Goal: Task Accomplishment & Management: Complete application form

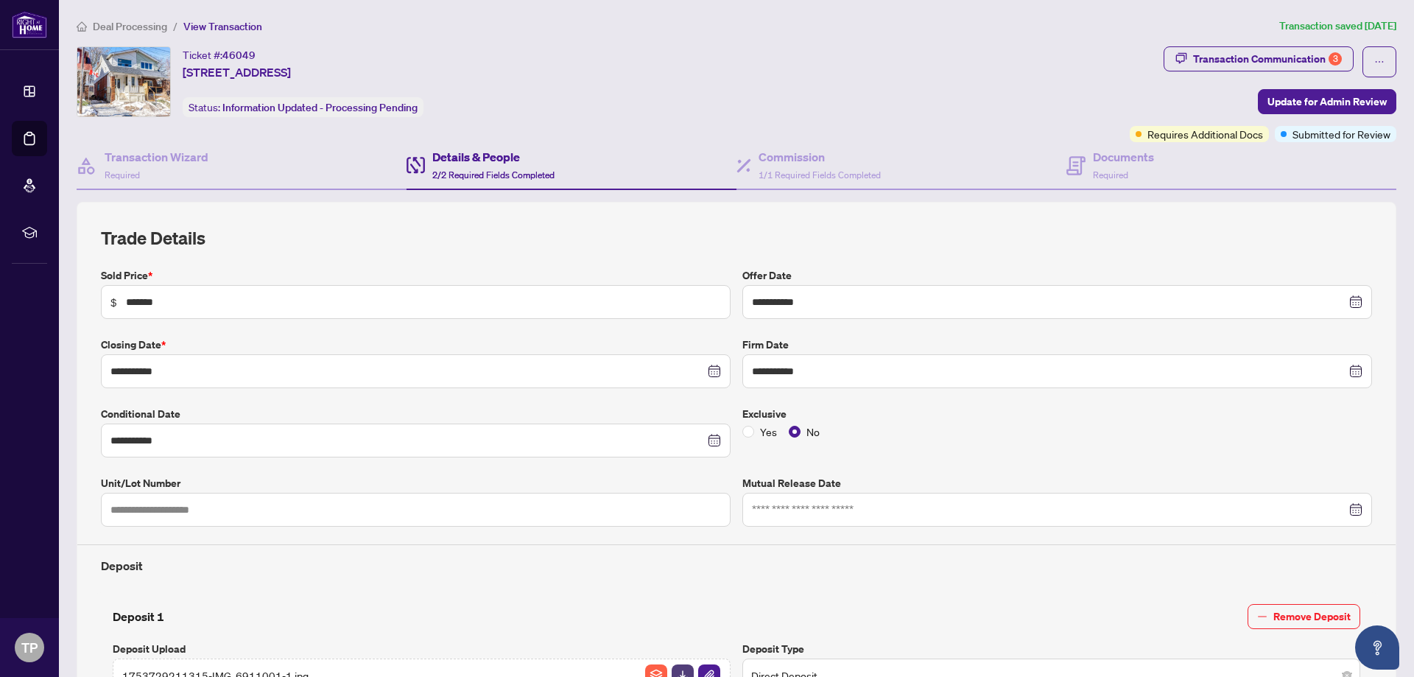
scroll to position [591, 0]
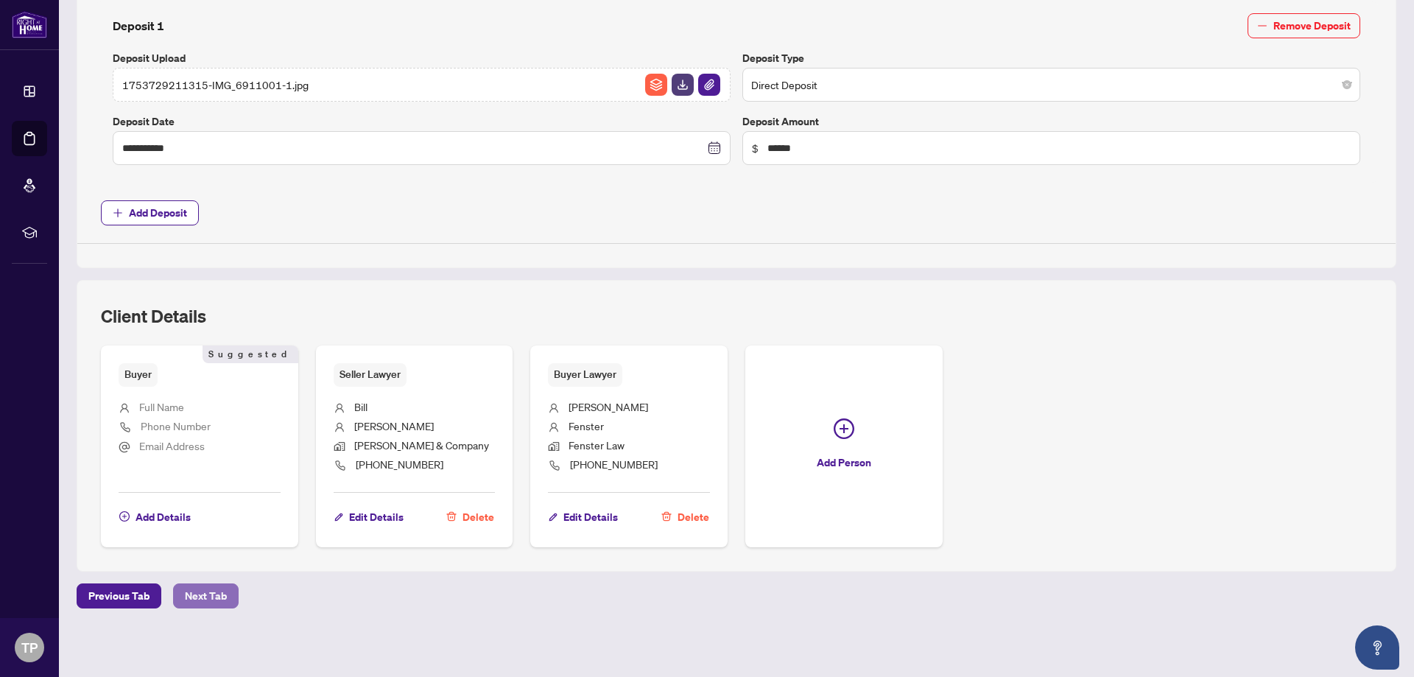
click at [192, 589] on span "Next Tab" at bounding box center [206, 596] width 42 height 24
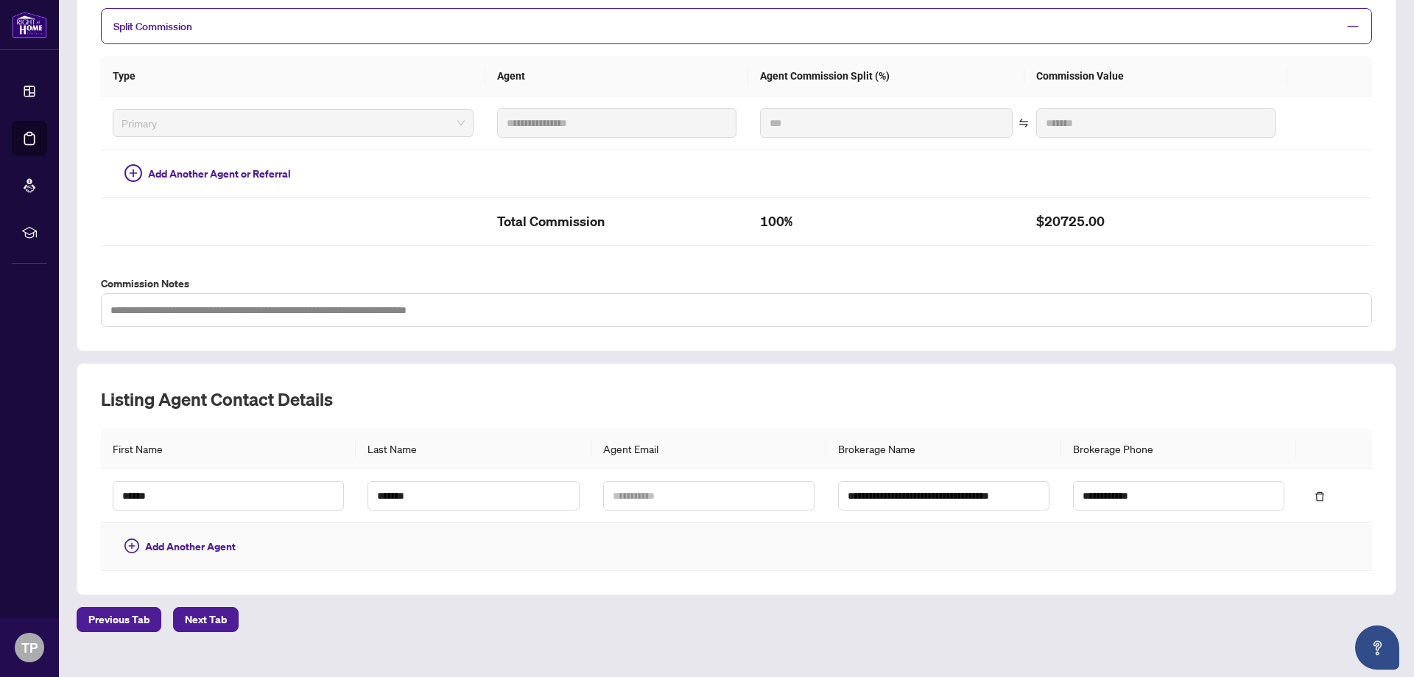
scroll to position [347, 0]
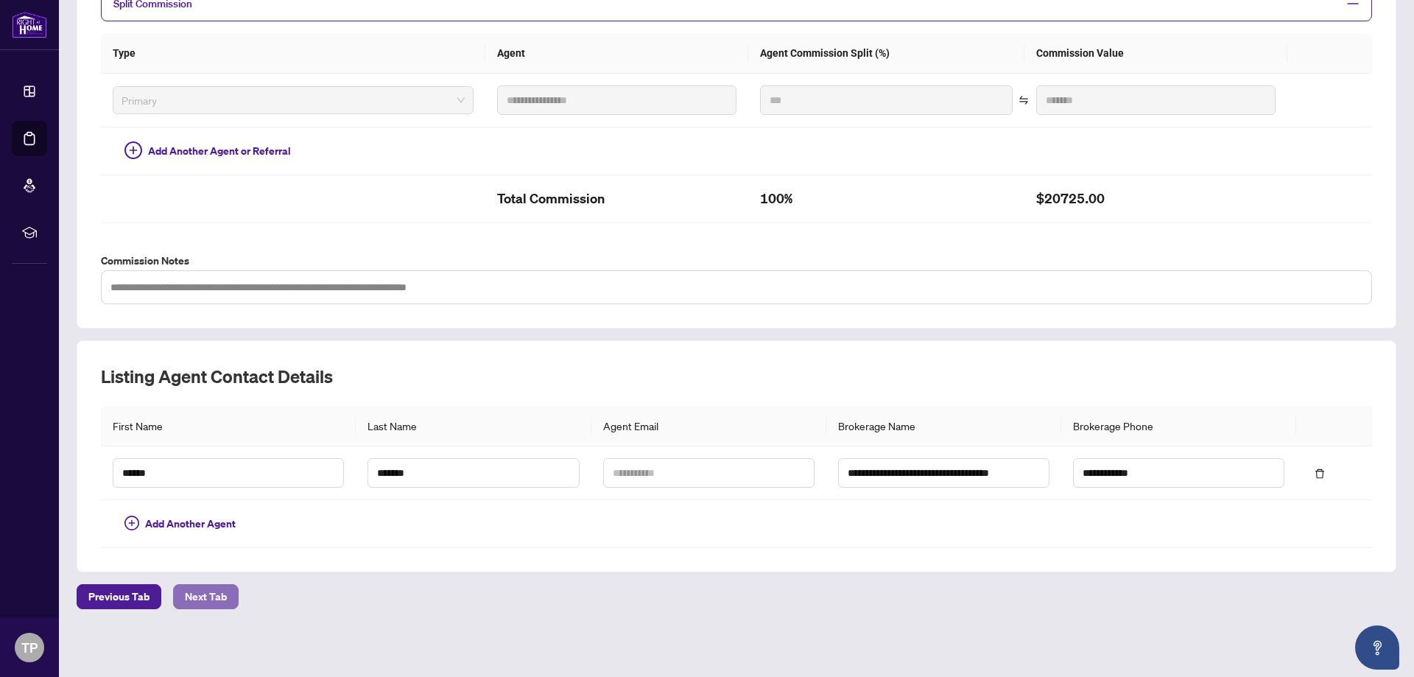
click at [202, 592] on span "Next Tab" at bounding box center [206, 597] width 42 height 24
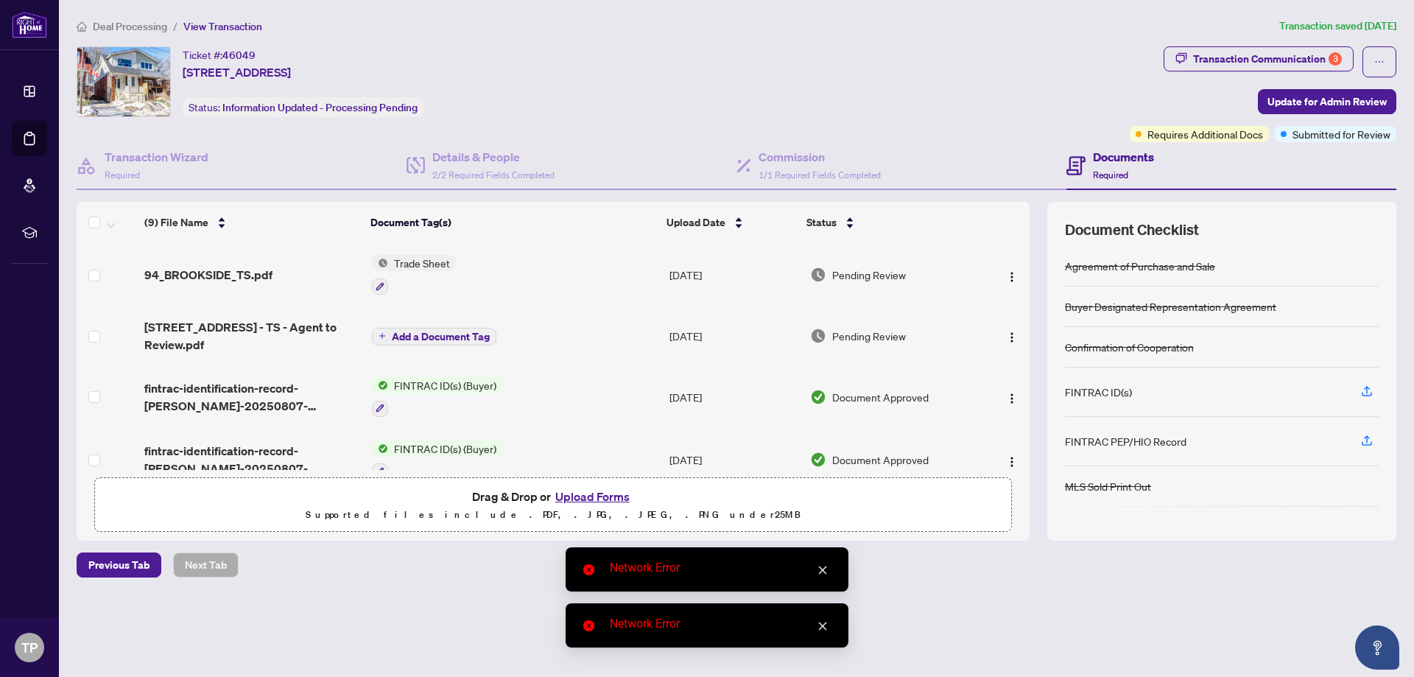
click at [573, 493] on button "Upload Forms" at bounding box center [592, 496] width 83 height 19
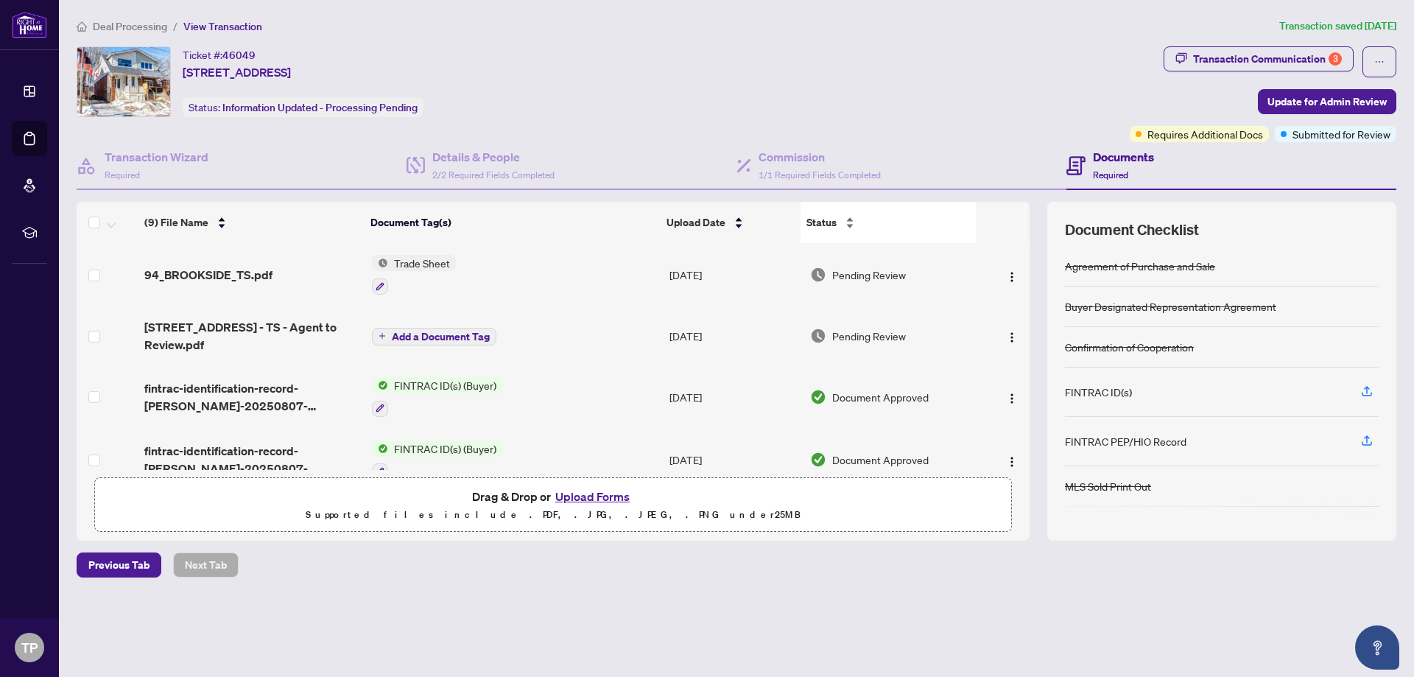
click at [942, 231] on div "Status" at bounding box center [889, 222] width 164 height 16
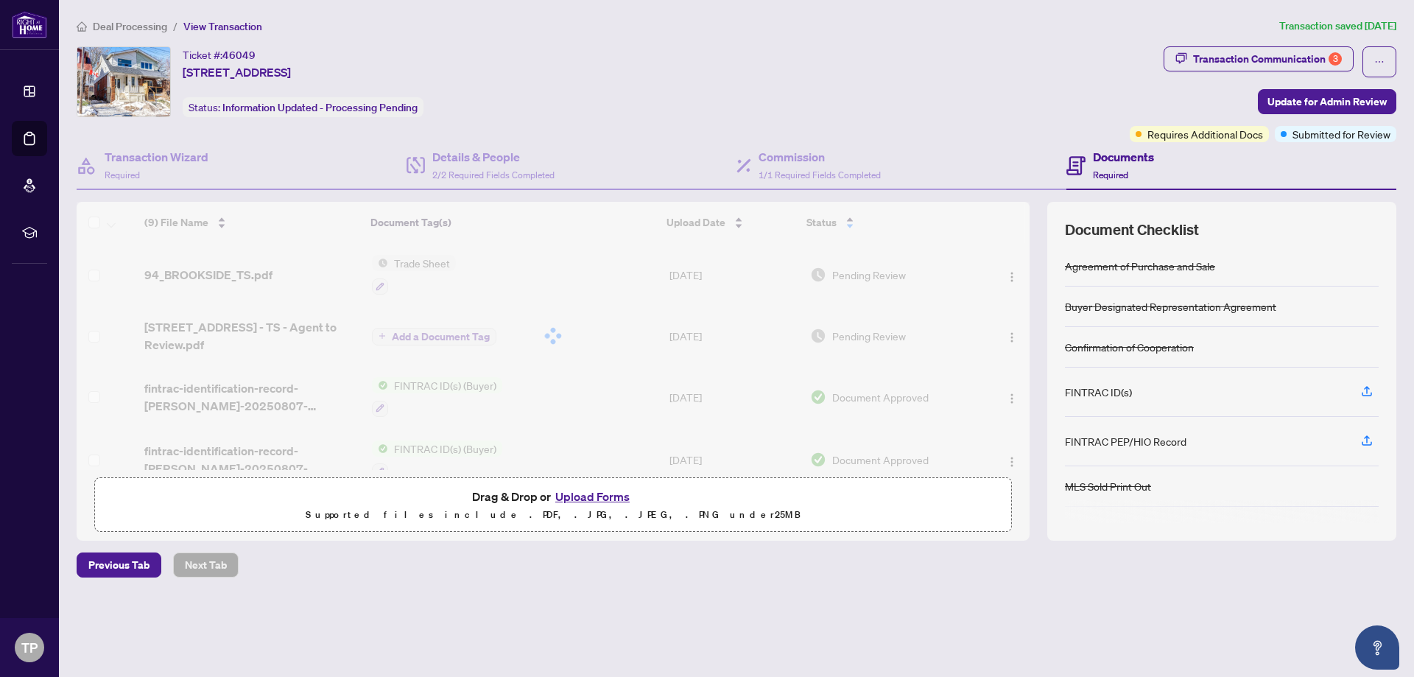
drag, startPoint x: 1022, startPoint y: 262, endPoint x: 1037, endPoint y: 208, distance: 56.0
click at [1037, 208] on div "(9) File Name Document Tag(s) Upload Date Status 94_BROOKSIDE_TS.pdf Trade Shee…" at bounding box center [737, 371] width 1320 height 339
click at [545, 241] on div at bounding box center [553, 336] width 953 height 268
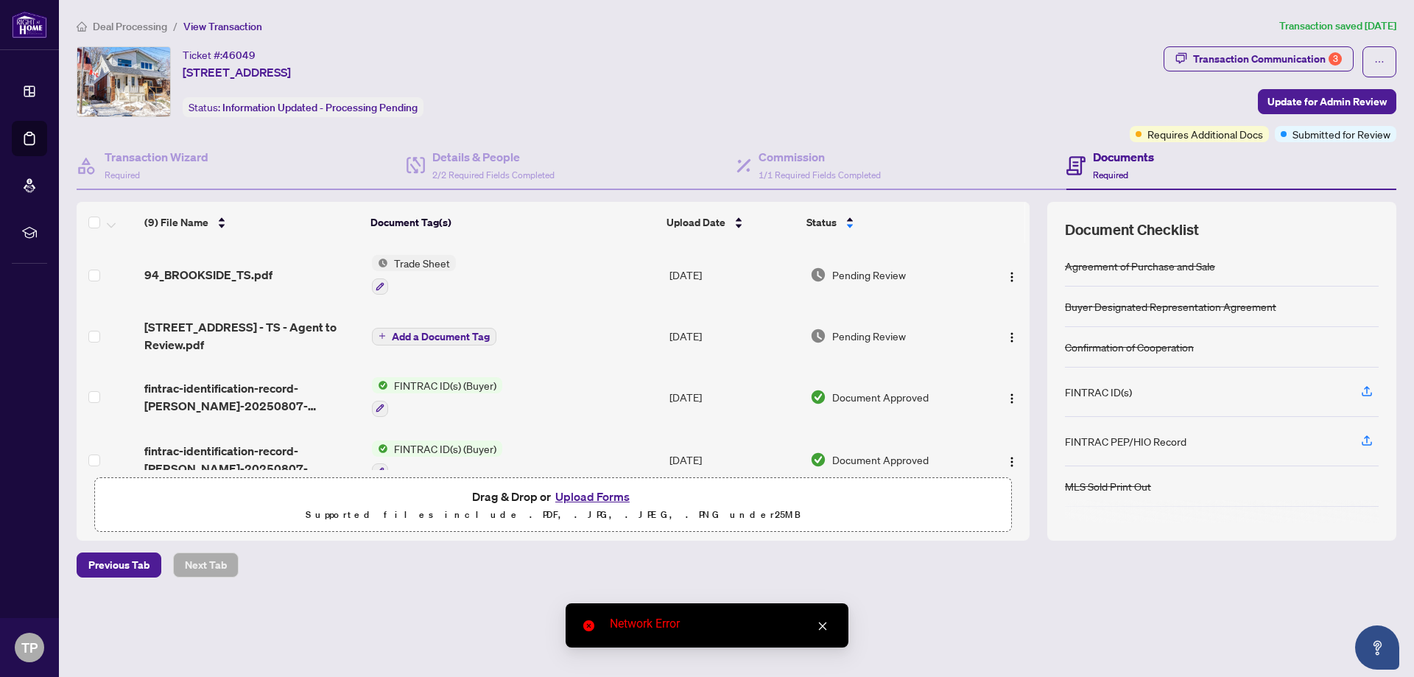
click at [566, 494] on button "Upload Forms" at bounding box center [592, 496] width 83 height 19
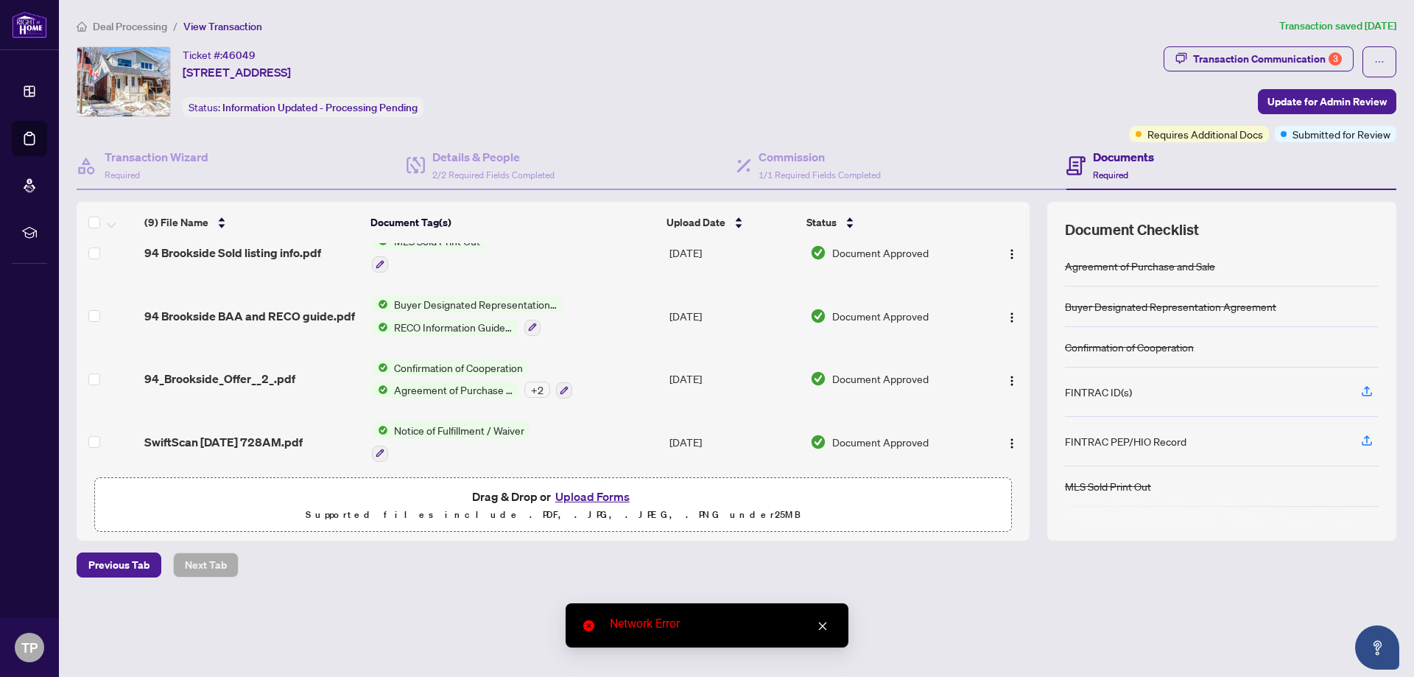
scroll to position [340, 0]
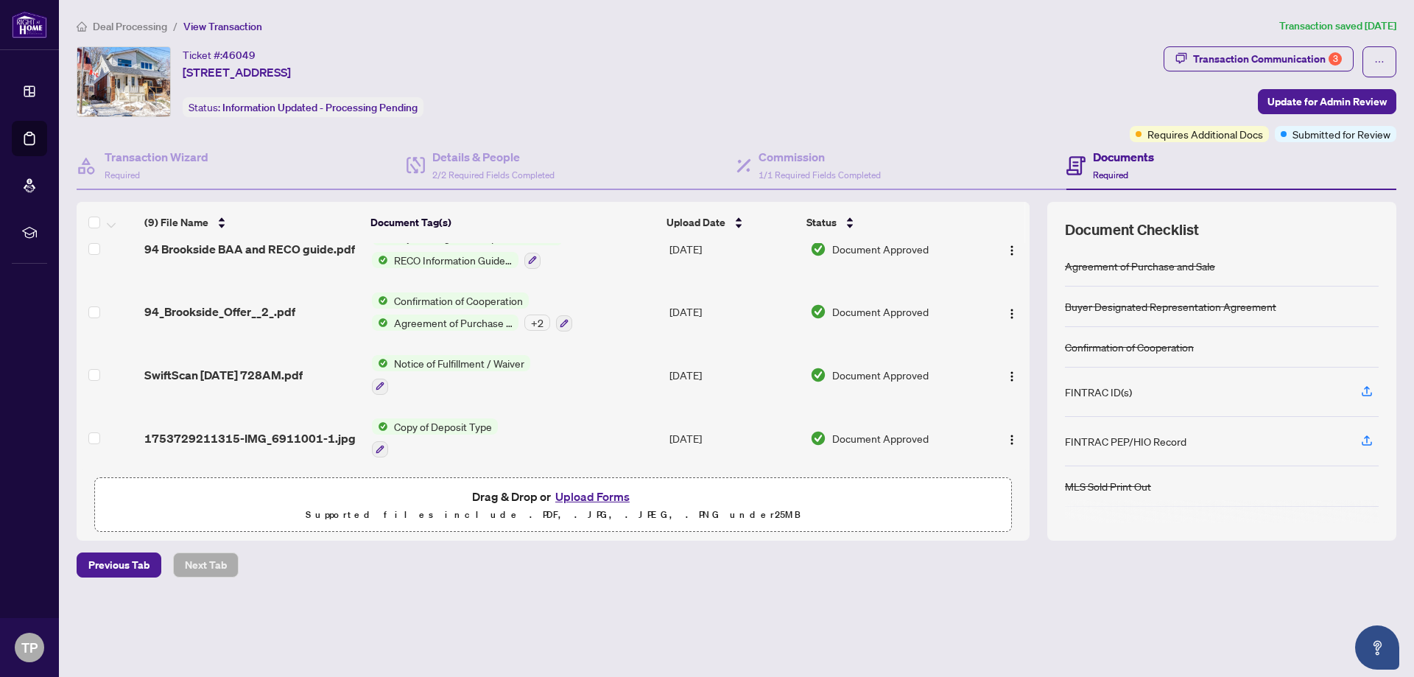
drag, startPoint x: 1030, startPoint y: 455, endPoint x: 1039, endPoint y: 228, distance: 227.1
click at [1039, 228] on div "(9) File Name Document Tag(s) Upload Date Status 94_BROOKSIDE_TS.pdf Trade Shee…" at bounding box center [737, 371] width 1320 height 339
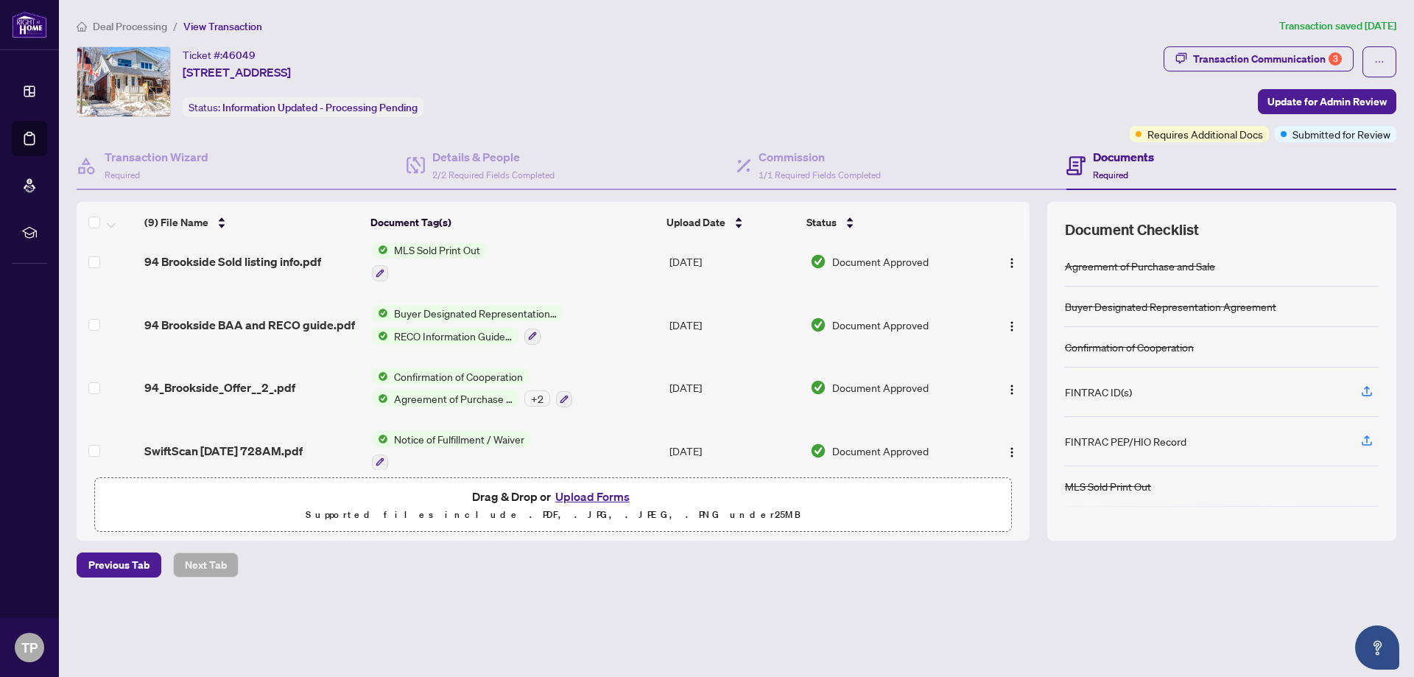
click at [1029, 225] on th at bounding box center [1027, 222] width 4 height 41
click at [1032, 269] on div "(9) File Name Document Tag(s) Upload Date Status 94_BROOKSIDE_TS.pdf Trade Shee…" at bounding box center [737, 371] width 1320 height 339
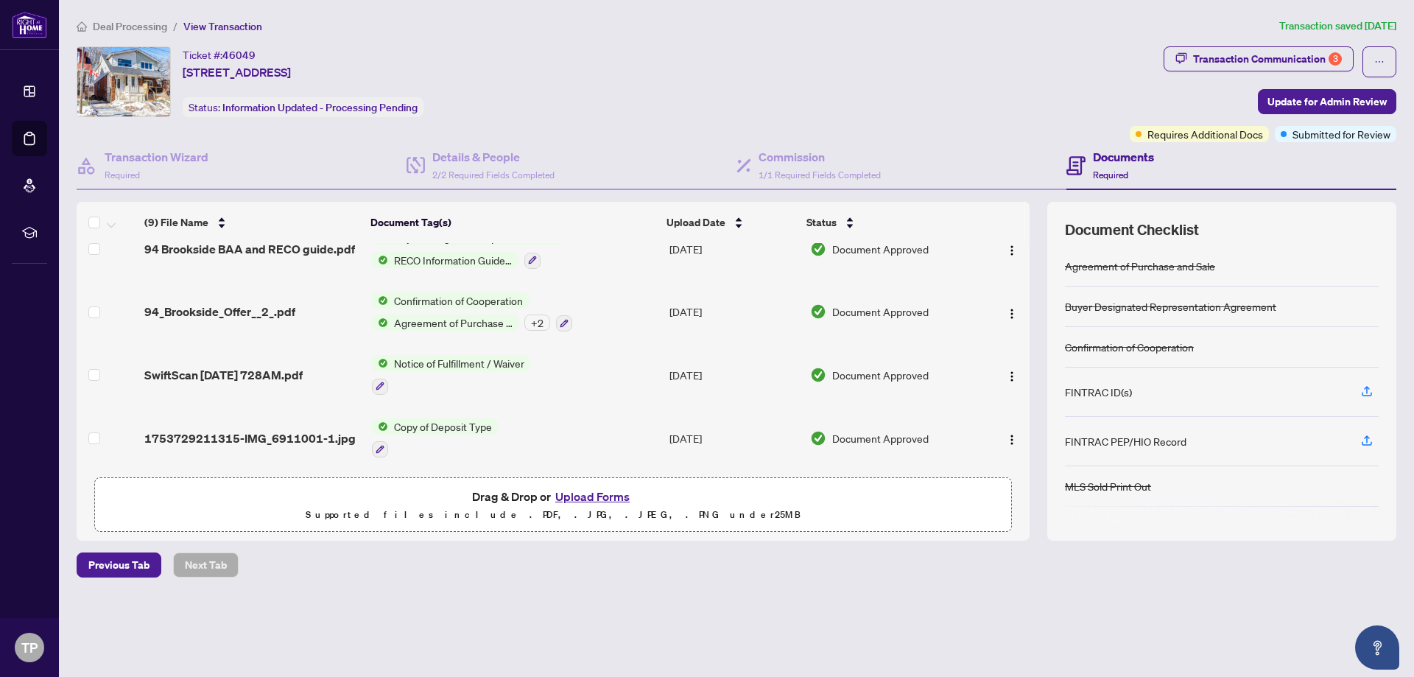
scroll to position [340, 0]
click at [586, 501] on button "Upload Forms" at bounding box center [592, 496] width 83 height 19
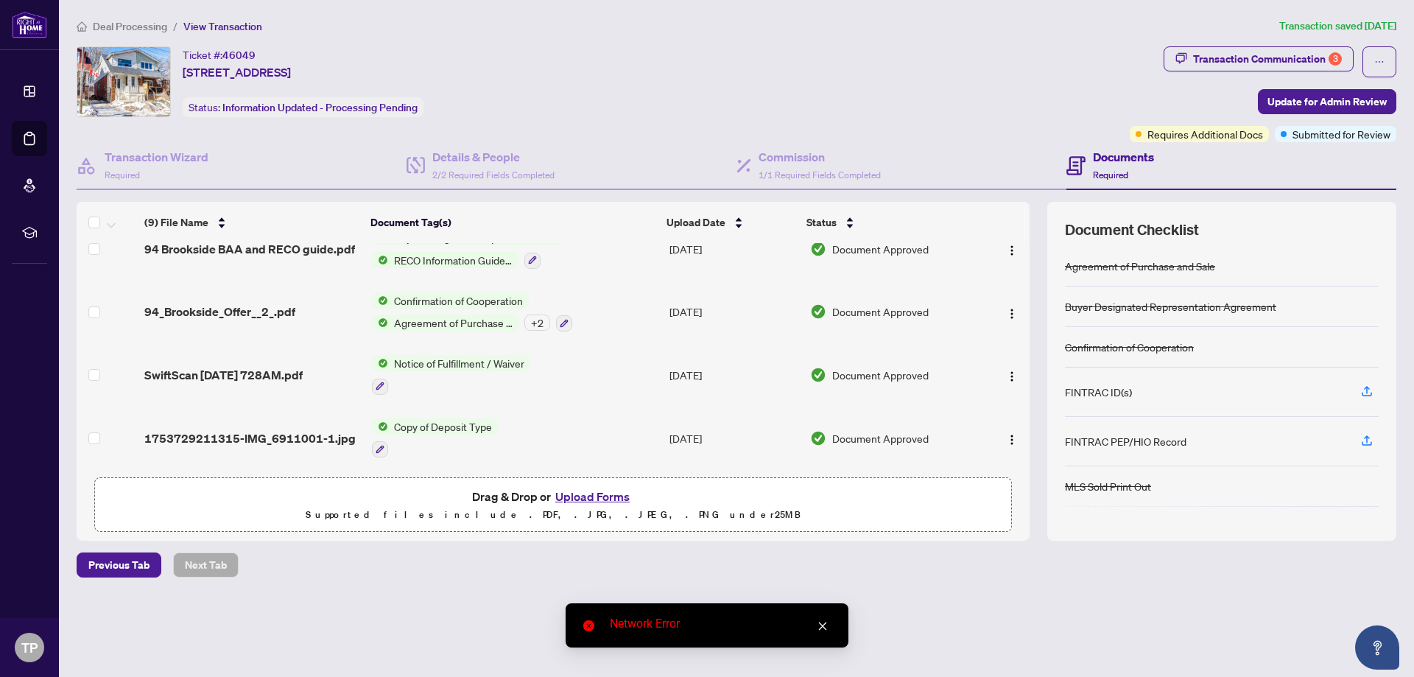
click at [815, 622] on link "Close" at bounding box center [823, 626] width 16 height 16
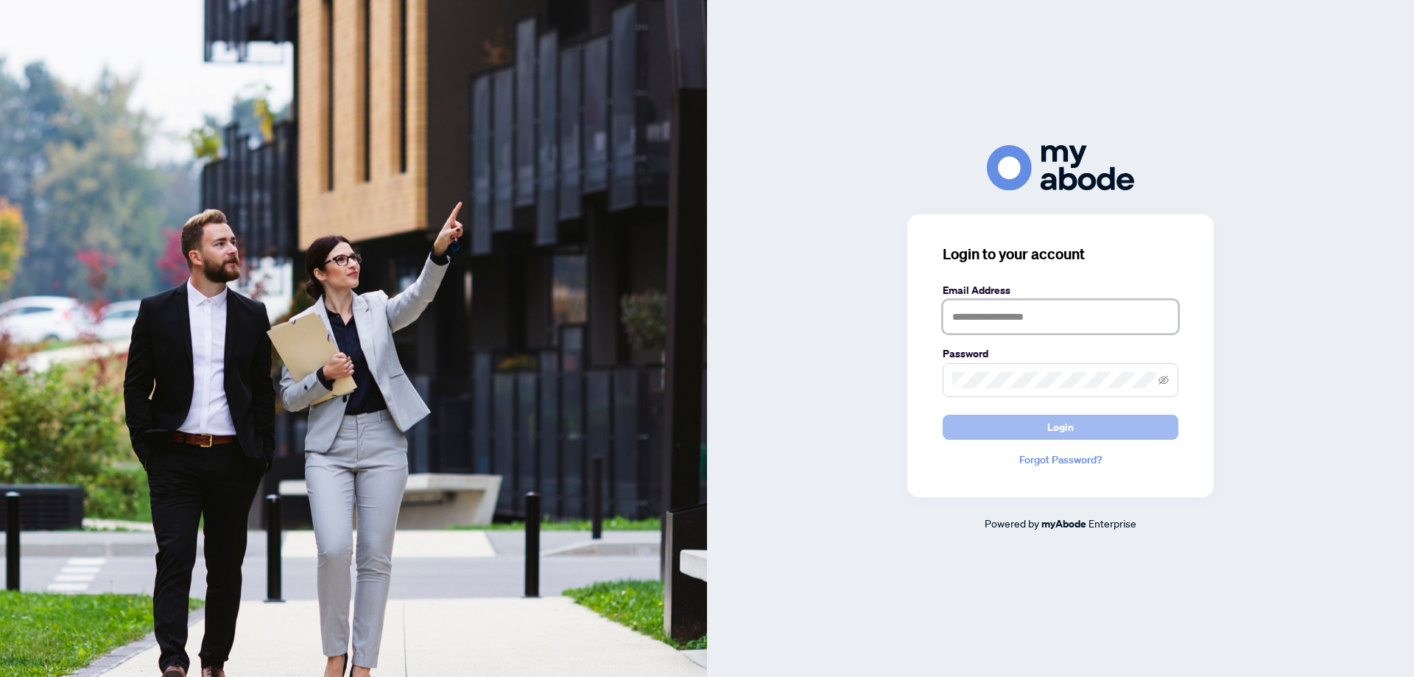
type input "**********"
click at [1043, 429] on button "Login" at bounding box center [1061, 427] width 236 height 25
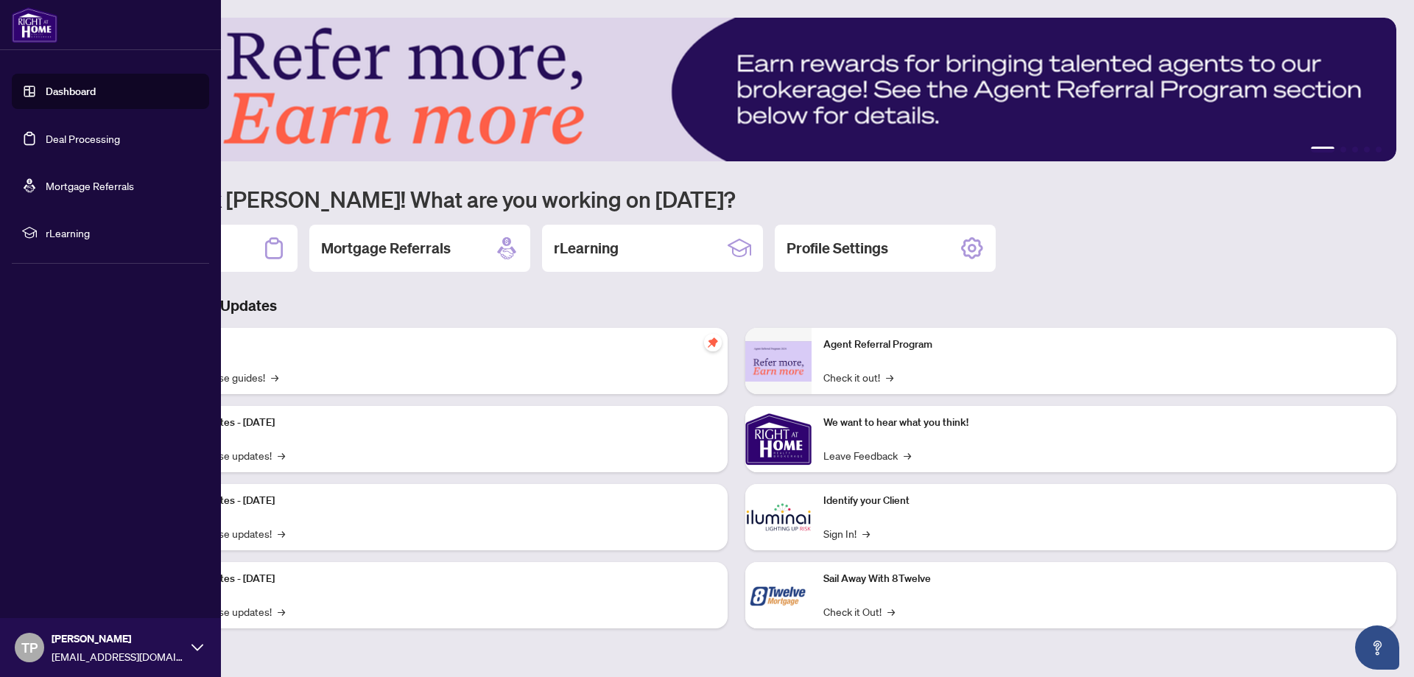
click at [95, 138] on link "Deal Processing" at bounding box center [83, 138] width 74 height 13
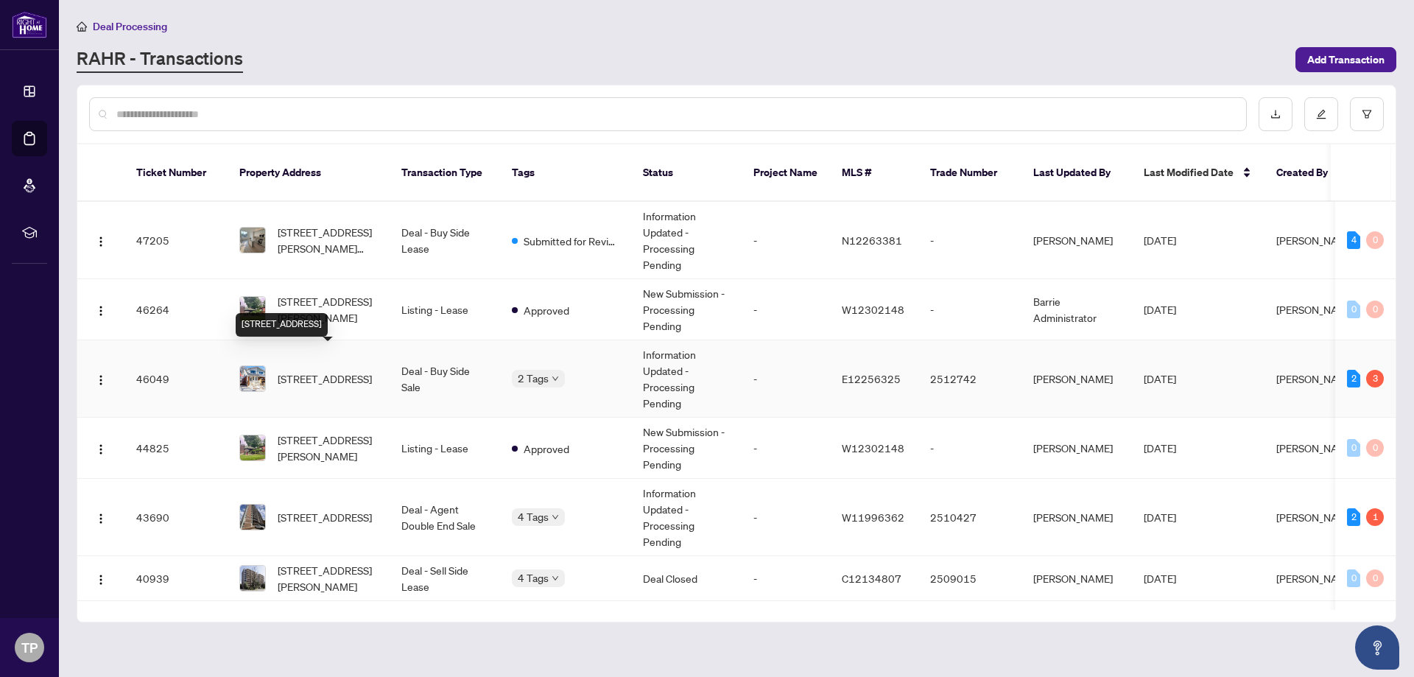
click at [363, 371] on span "[STREET_ADDRESS]" at bounding box center [325, 379] width 94 height 16
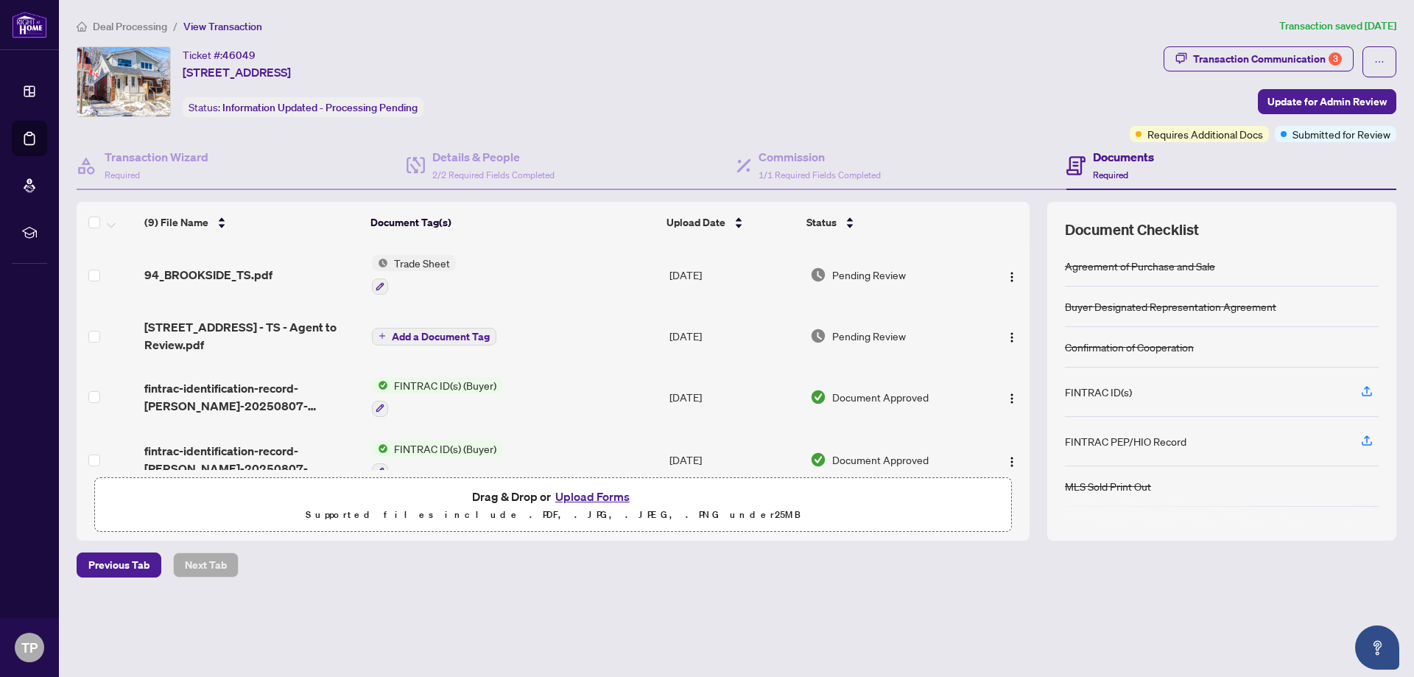
click at [575, 491] on button "Upload Forms" at bounding box center [592, 496] width 83 height 19
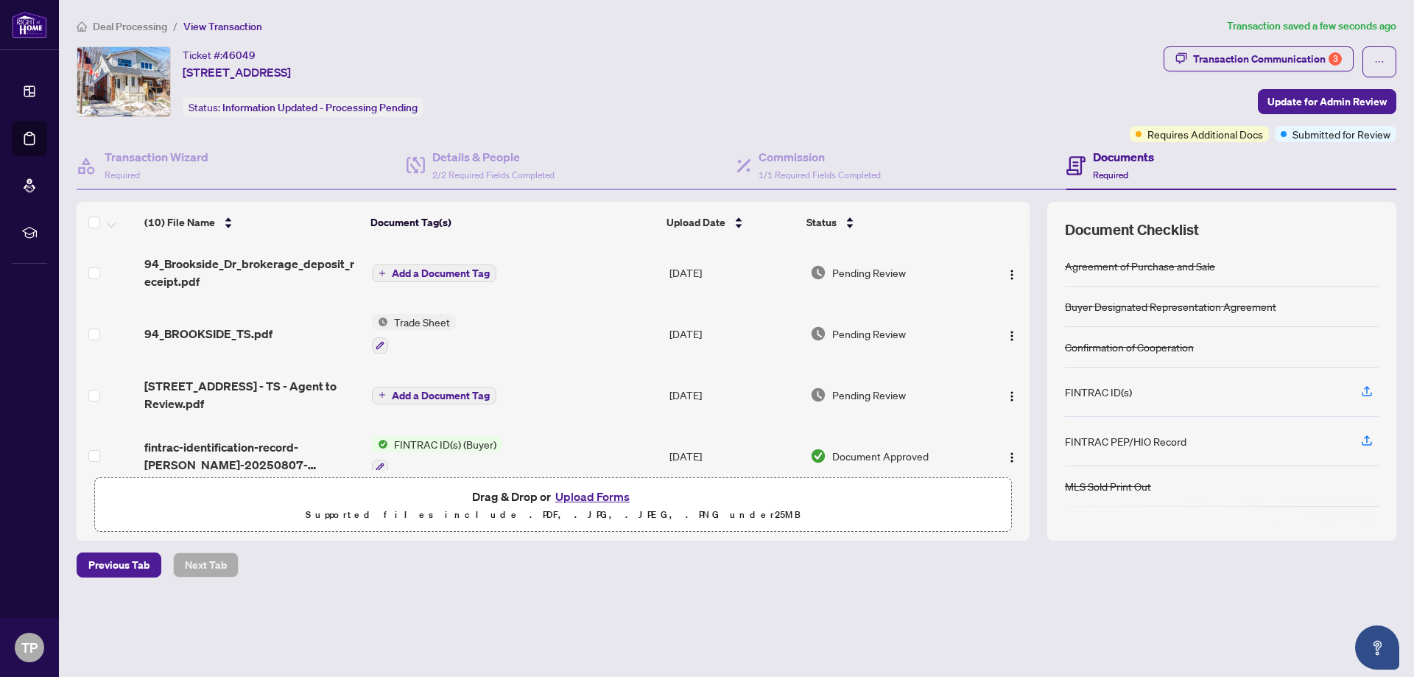
click at [433, 268] on span "Add a Document Tag" at bounding box center [441, 273] width 98 height 10
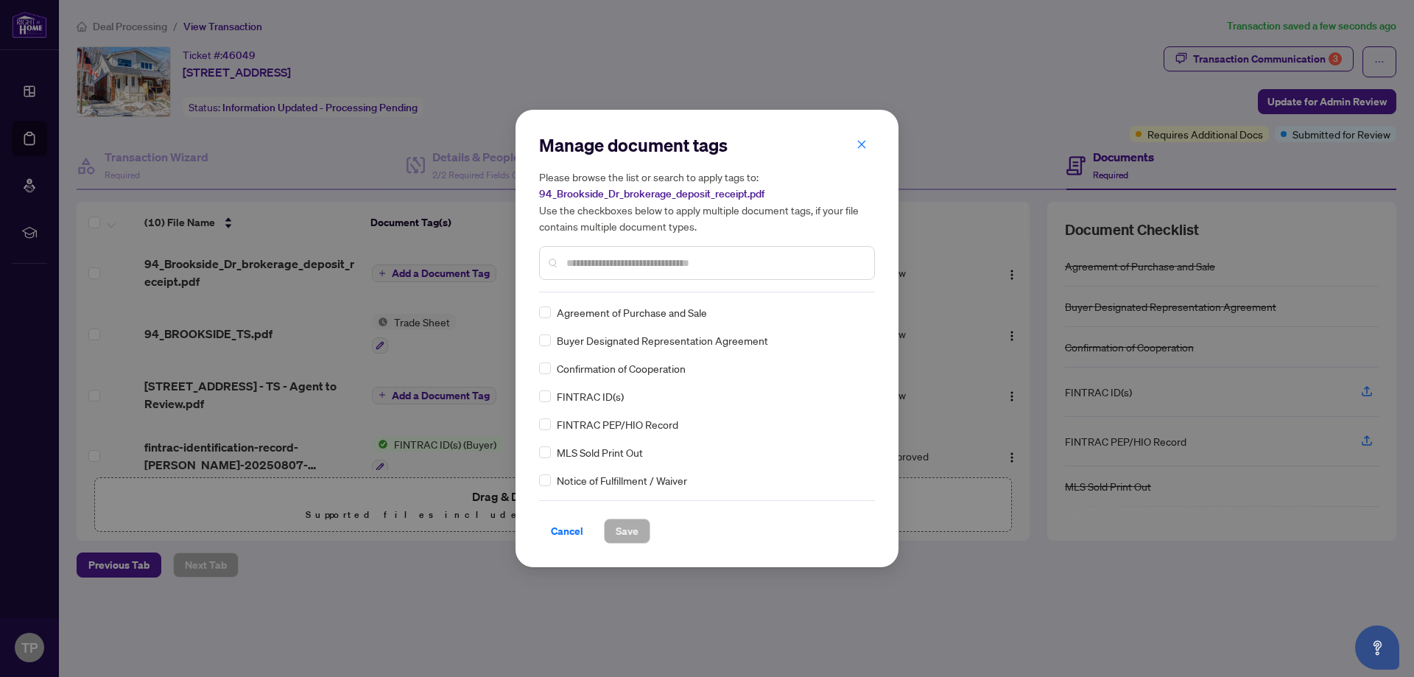
click at [603, 292] on div "Manage document tags Please browse the list or search to apply tags to: 94_Broo…" at bounding box center [707, 338] width 336 height 410
click at [628, 259] on input "text" at bounding box center [714, 263] width 296 height 16
type input "*******"
click at [628, 522] on span "Save" at bounding box center [627, 531] width 23 height 24
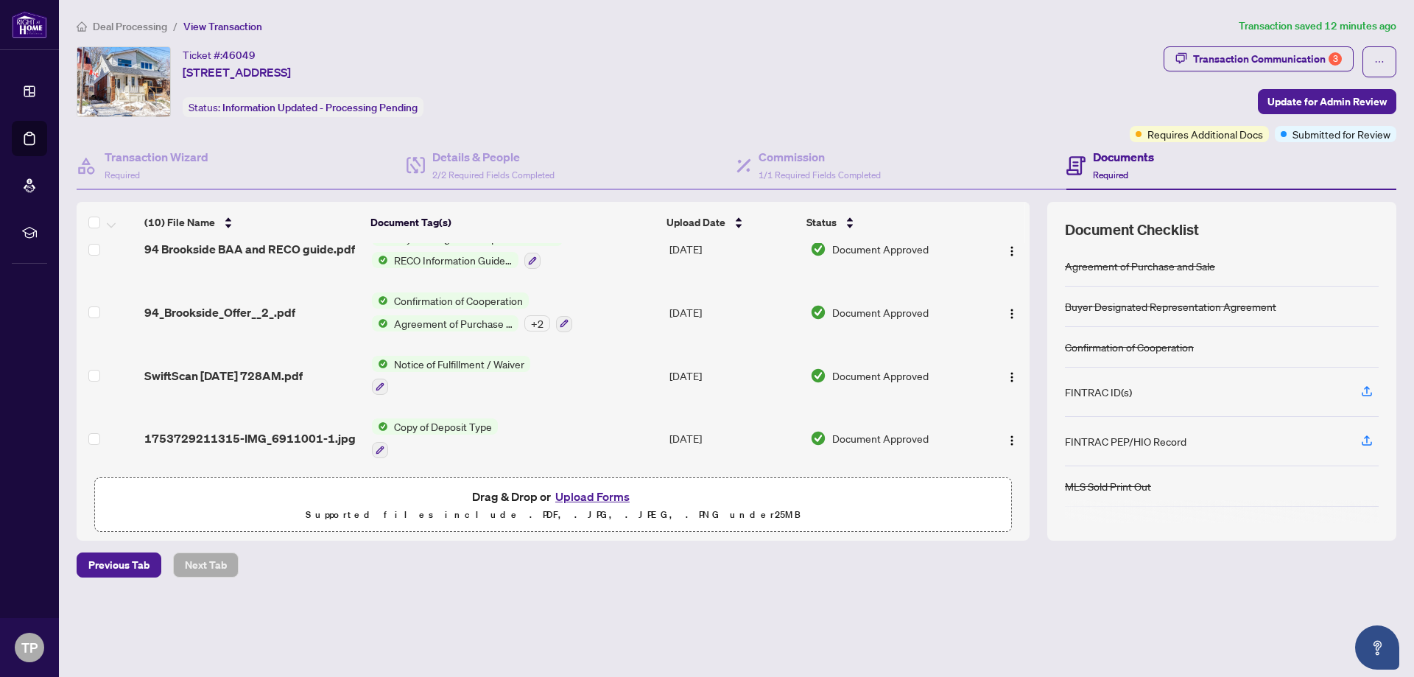
scroll to position [402, 0]
click at [439, 418] on span "Copy of Deposit Type" at bounding box center [443, 426] width 110 height 16
click at [303, 424] on td "1753729211315-IMG_6911001-1.jpg" at bounding box center [252, 437] width 228 height 63
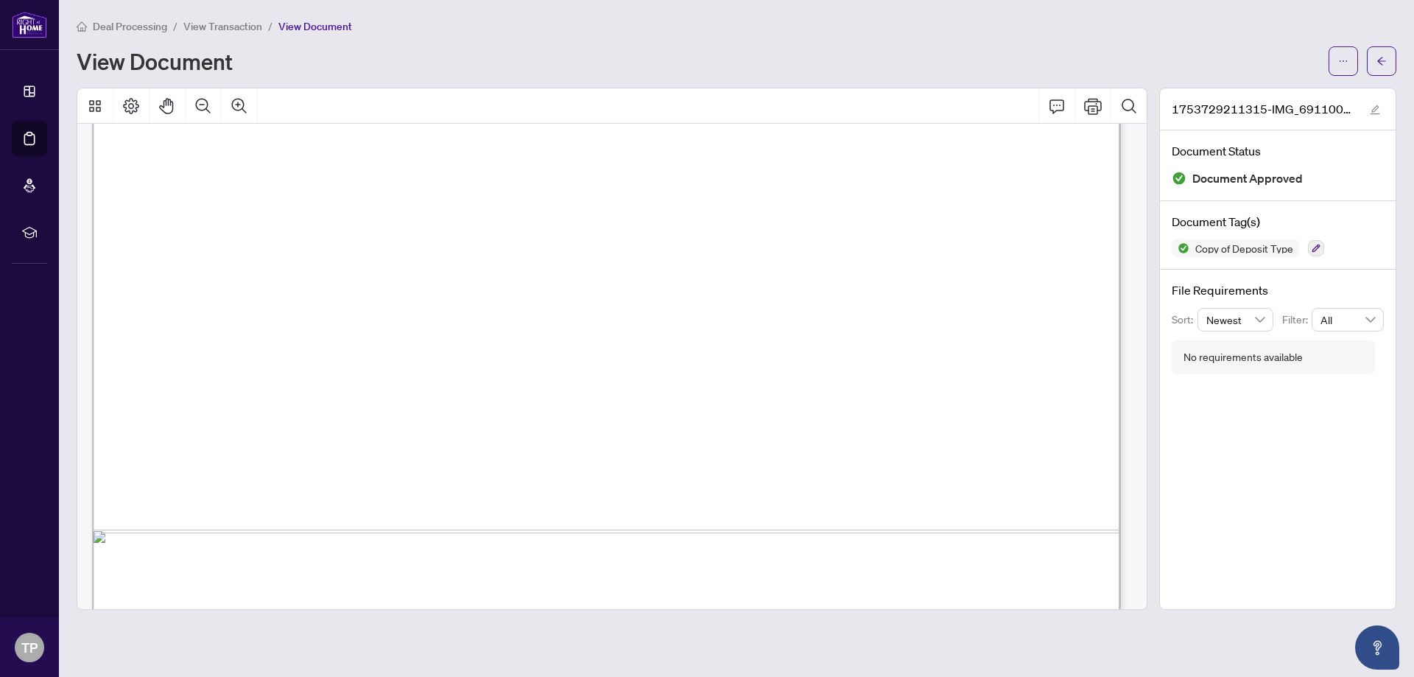
scroll to position [810, 0]
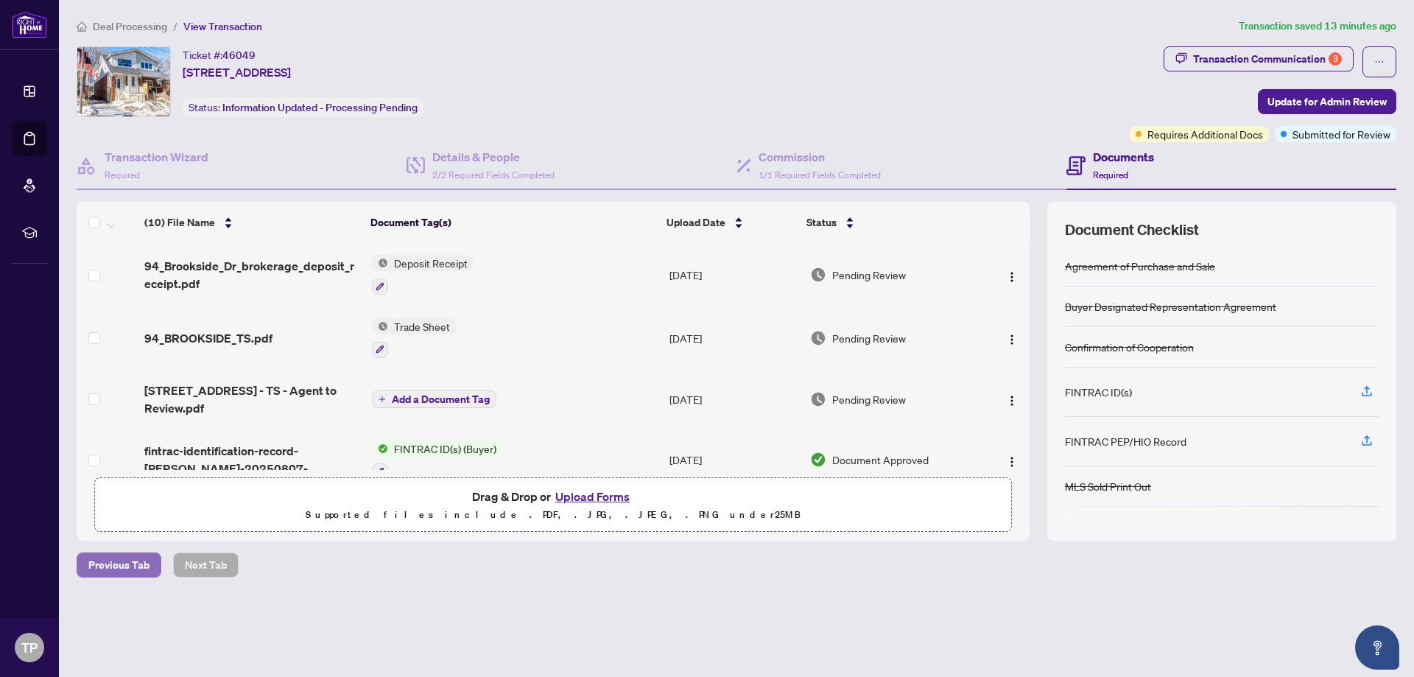
click at [90, 565] on span "Previous Tab" at bounding box center [118, 565] width 61 height 24
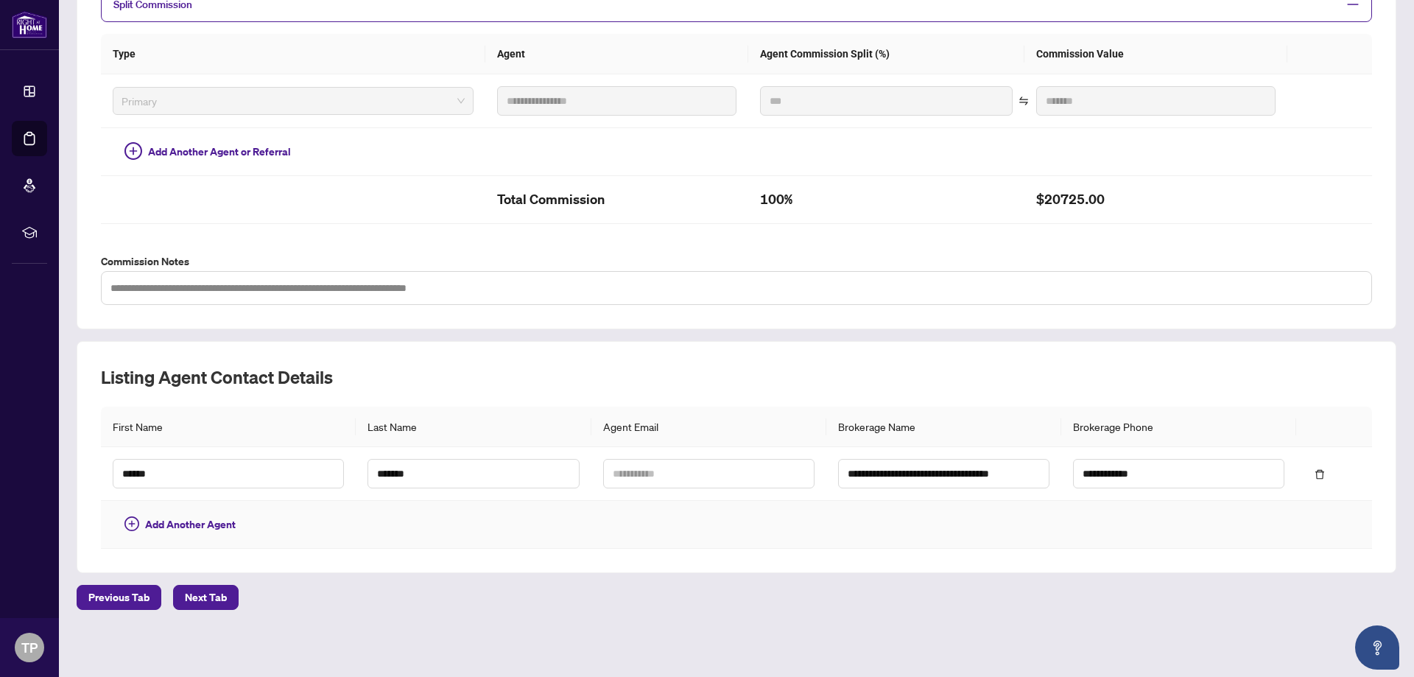
scroll to position [347, 0]
click at [105, 597] on span "Previous Tab" at bounding box center [118, 597] width 61 height 24
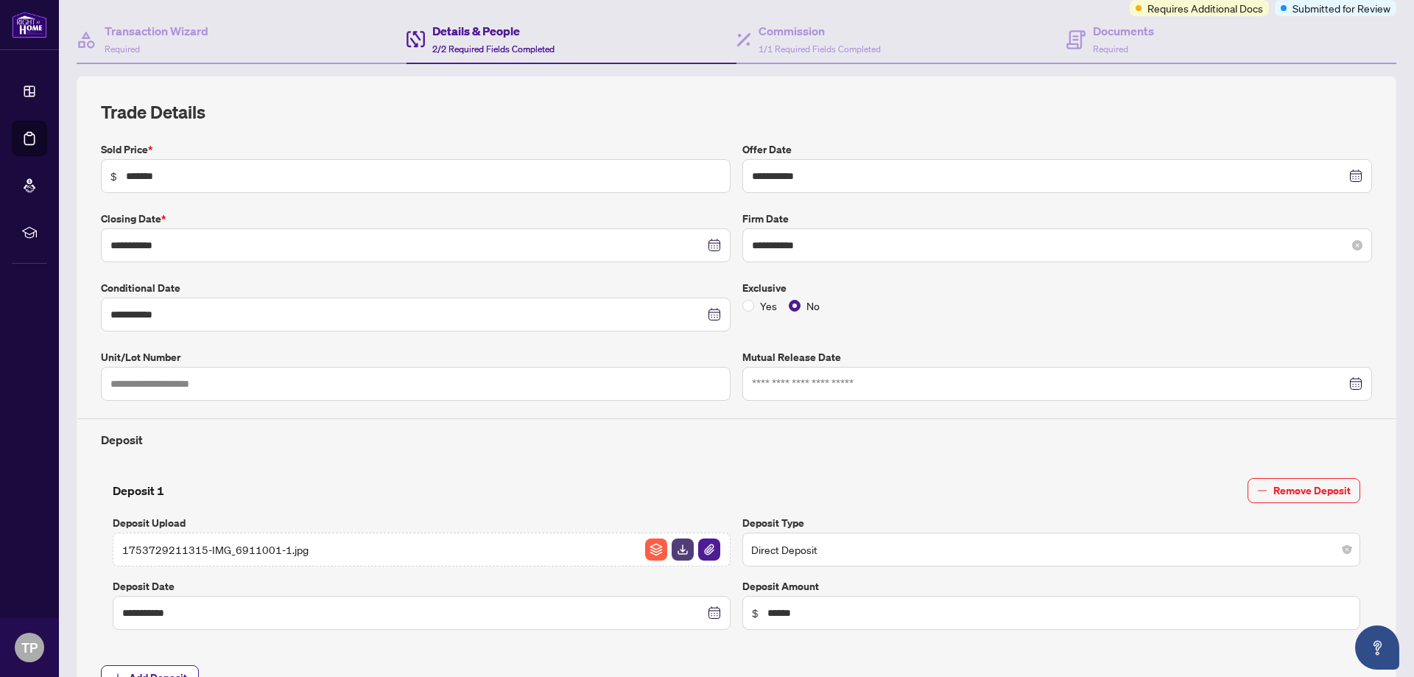
scroll to position [52, 0]
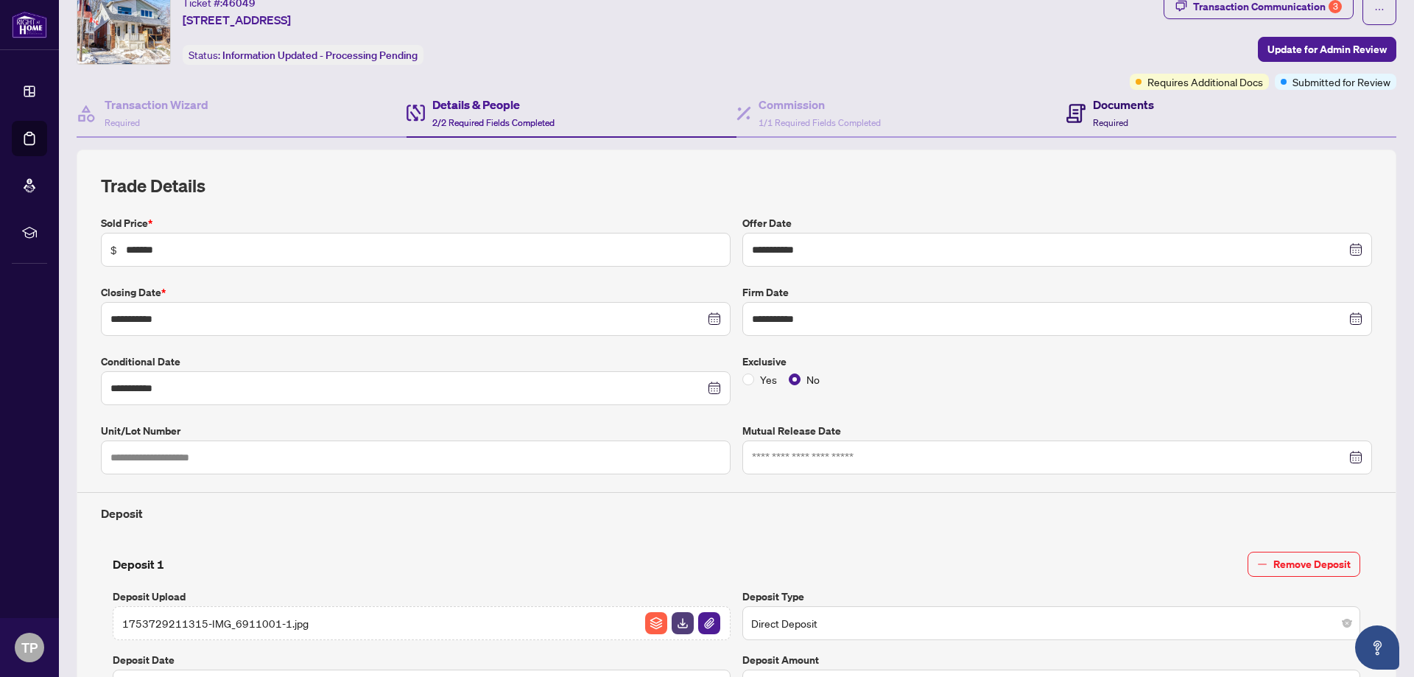
click at [1074, 122] on icon at bounding box center [1076, 113] width 19 height 19
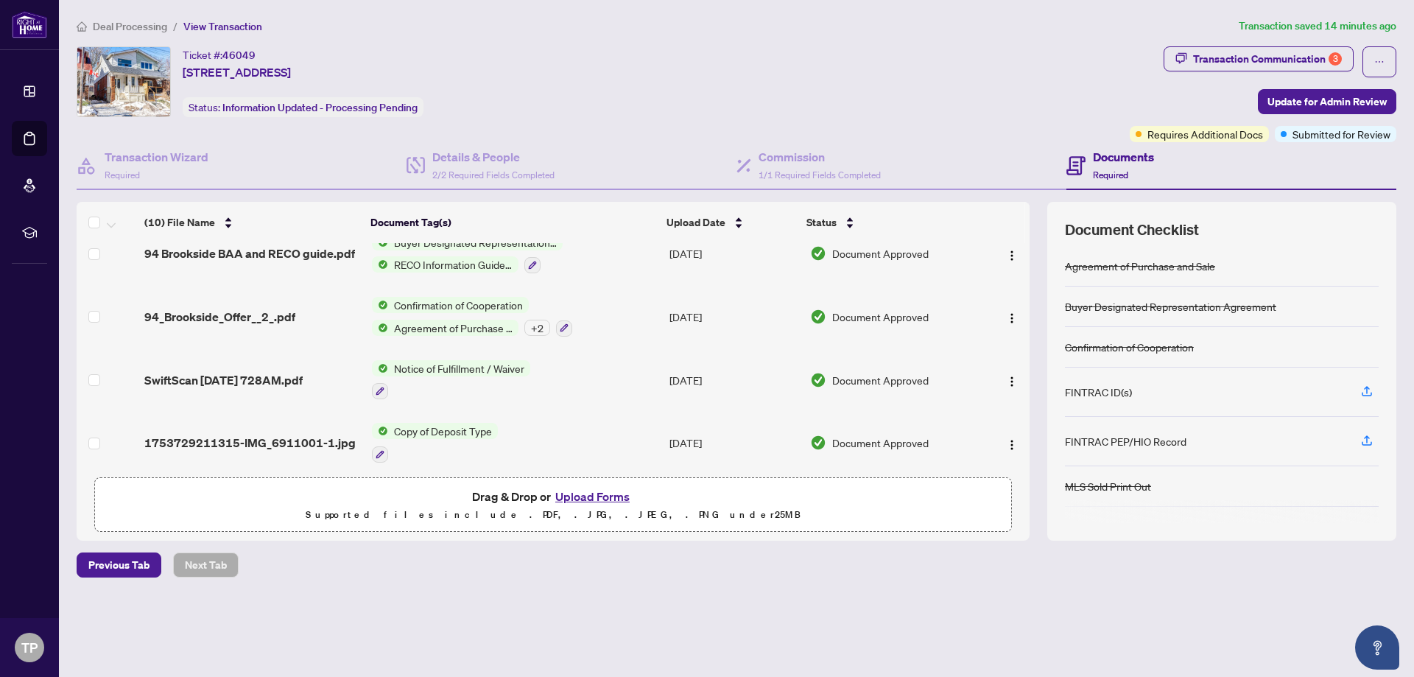
scroll to position [402, 0]
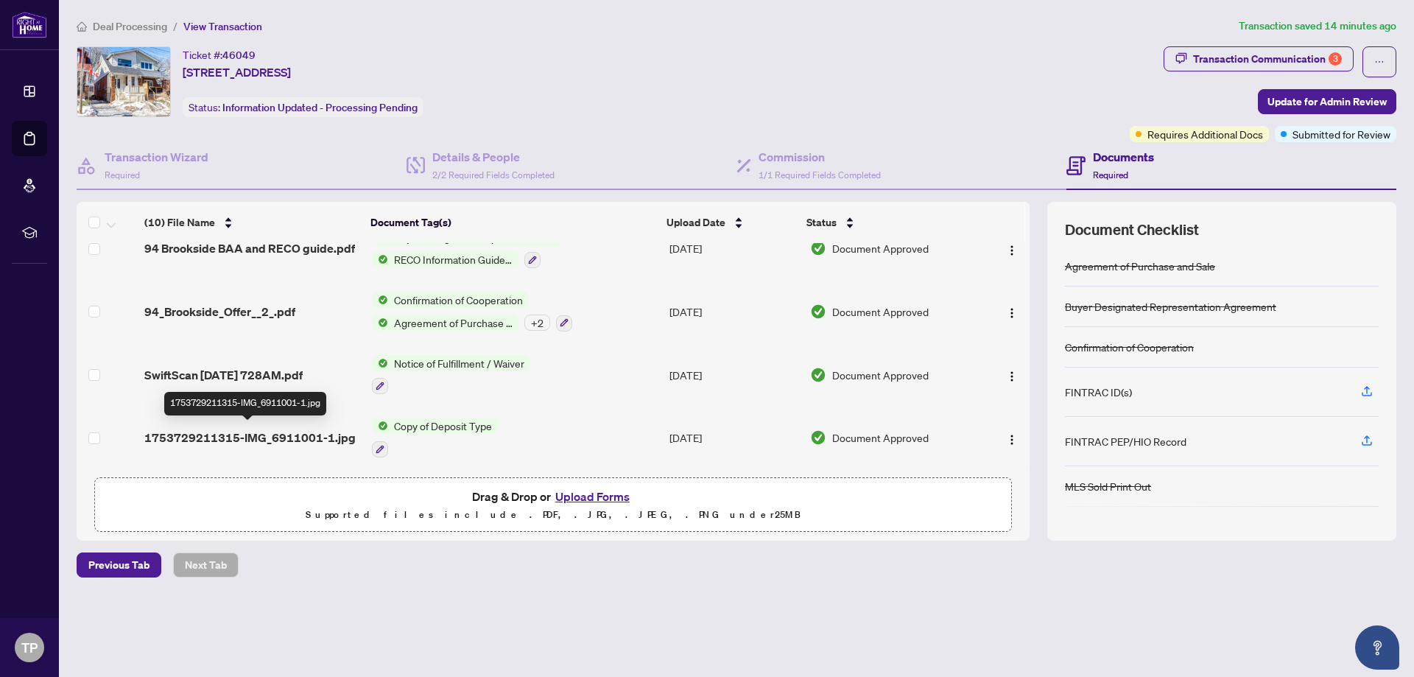
click at [301, 429] on span "1753729211315-IMG_6911001-1.jpg" at bounding box center [249, 438] width 211 height 18
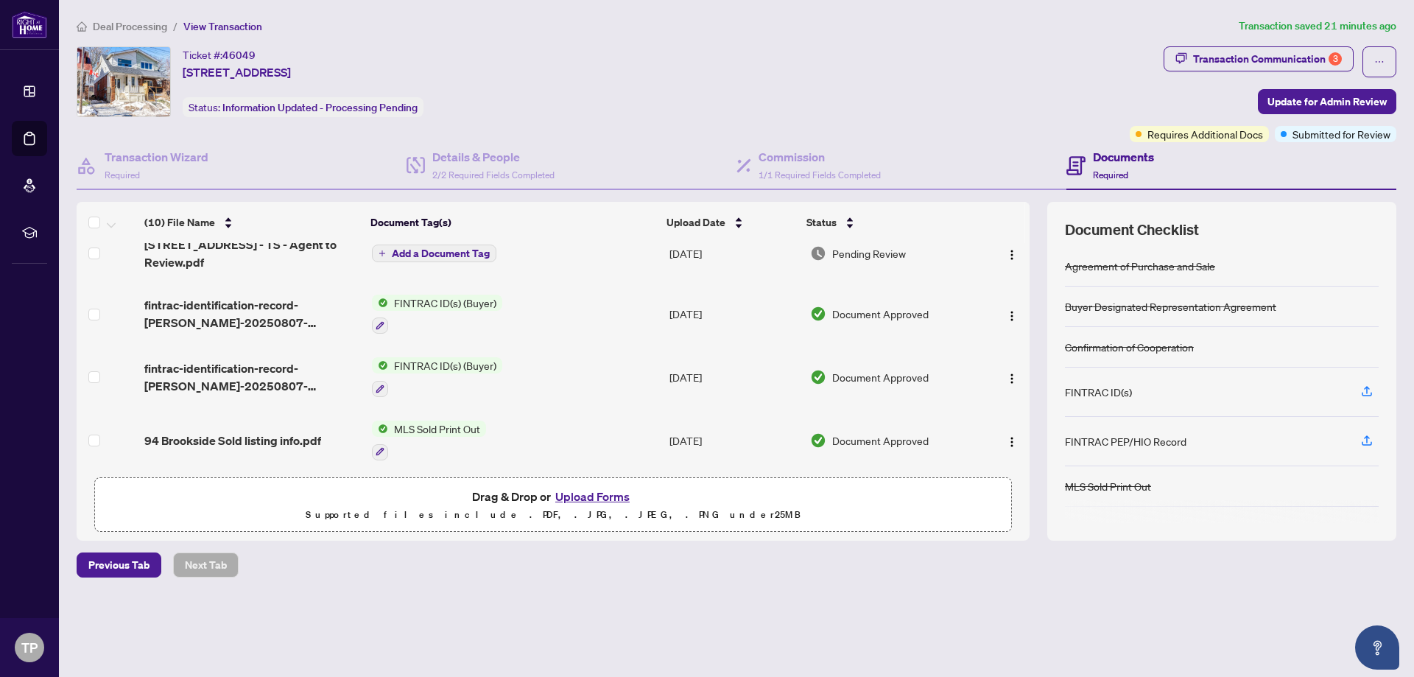
scroll to position [147, 0]
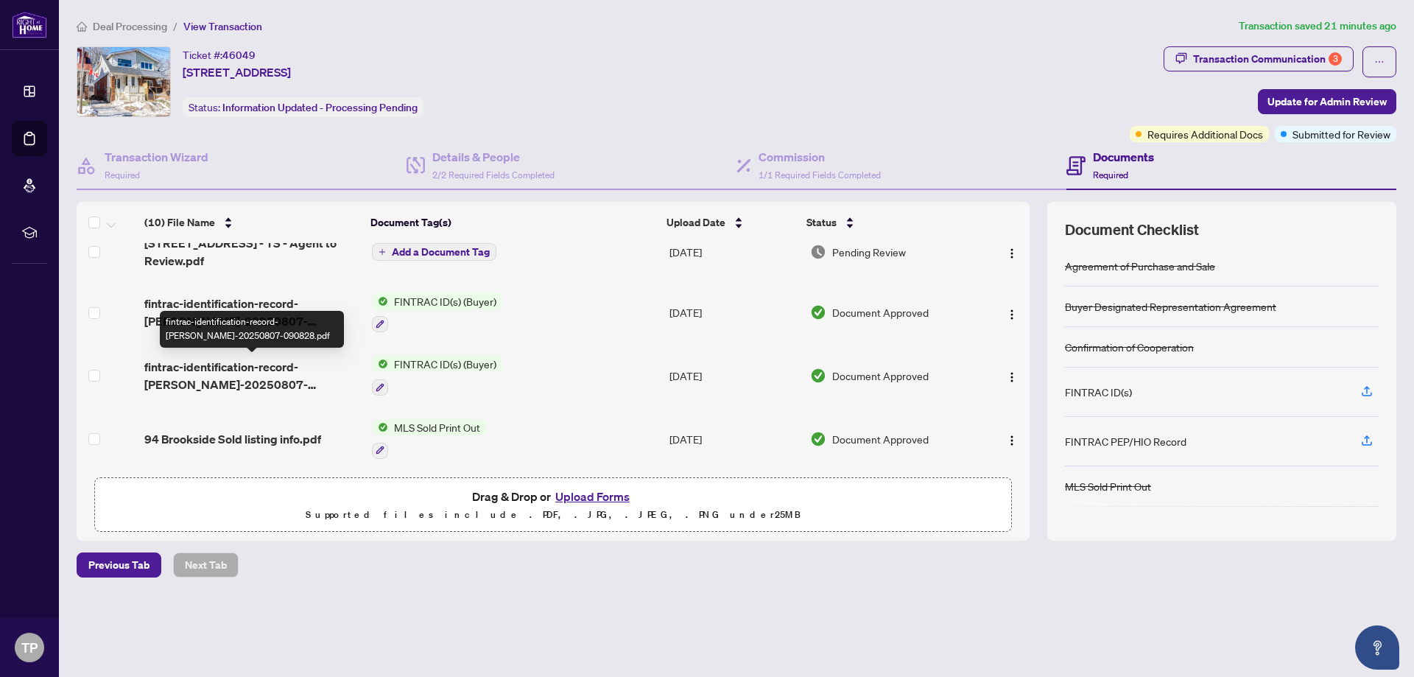
click at [250, 372] on span "fintrac-identification-record-[PERSON_NAME]-20250807-090828.pdf" at bounding box center [252, 375] width 216 height 35
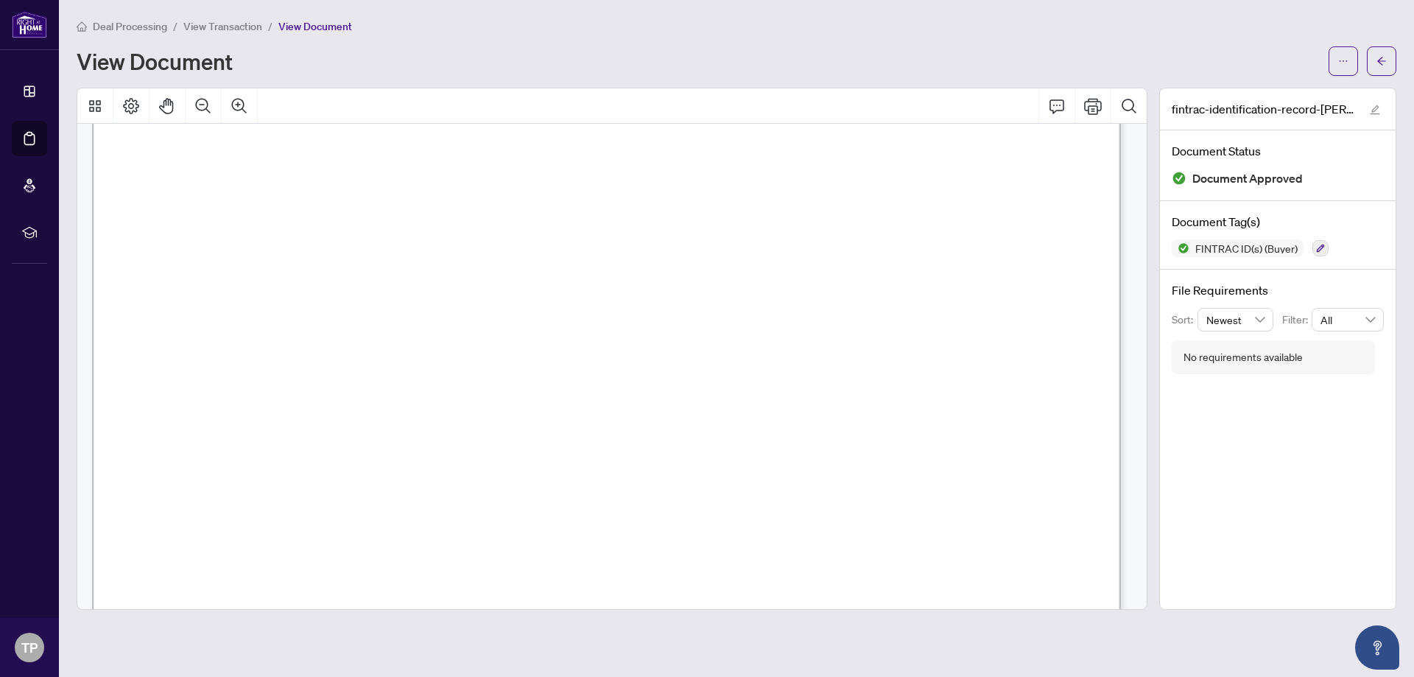
scroll to position [245, 0]
drag, startPoint x: 616, startPoint y: 354, endPoint x: 686, endPoint y: 351, distance: 70.0
click at [675, 354] on span "[DATE]" at bounding box center [648, 359] width 52 height 16
drag, startPoint x: 709, startPoint y: 357, endPoint x: 617, endPoint y: 359, distance: 92.8
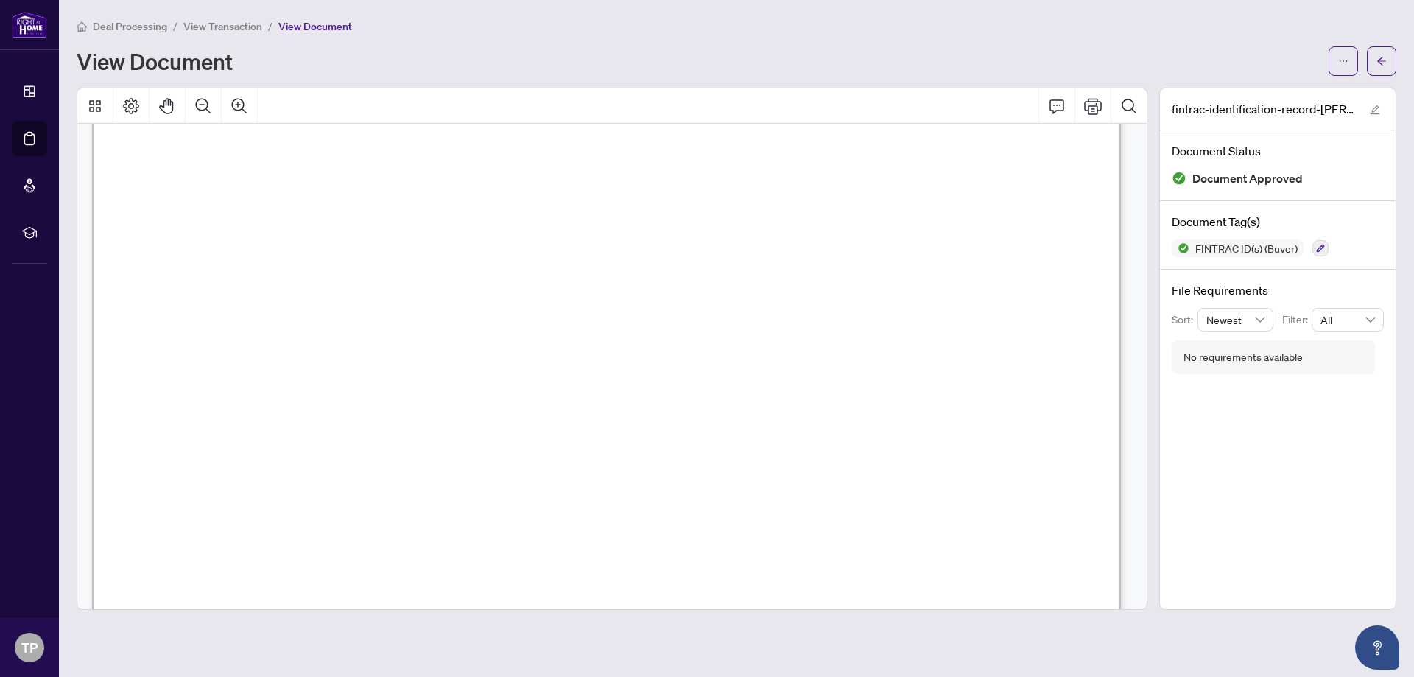
click at [228, 359] on span "3. Date of Birth:" at bounding box center [185, 364] width 85 height 15
drag, startPoint x: 722, startPoint y: 349, endPoint x: 622, endPoint y: 359, distance: 100.6
click at [622, 359] on span "[DATE]" at bounding box center [648, 359] width 52 height 16
drag, startPoint x: 611, startPoint y: 372, endPoint x: 887, endPoint y: 380, distance: 276.4
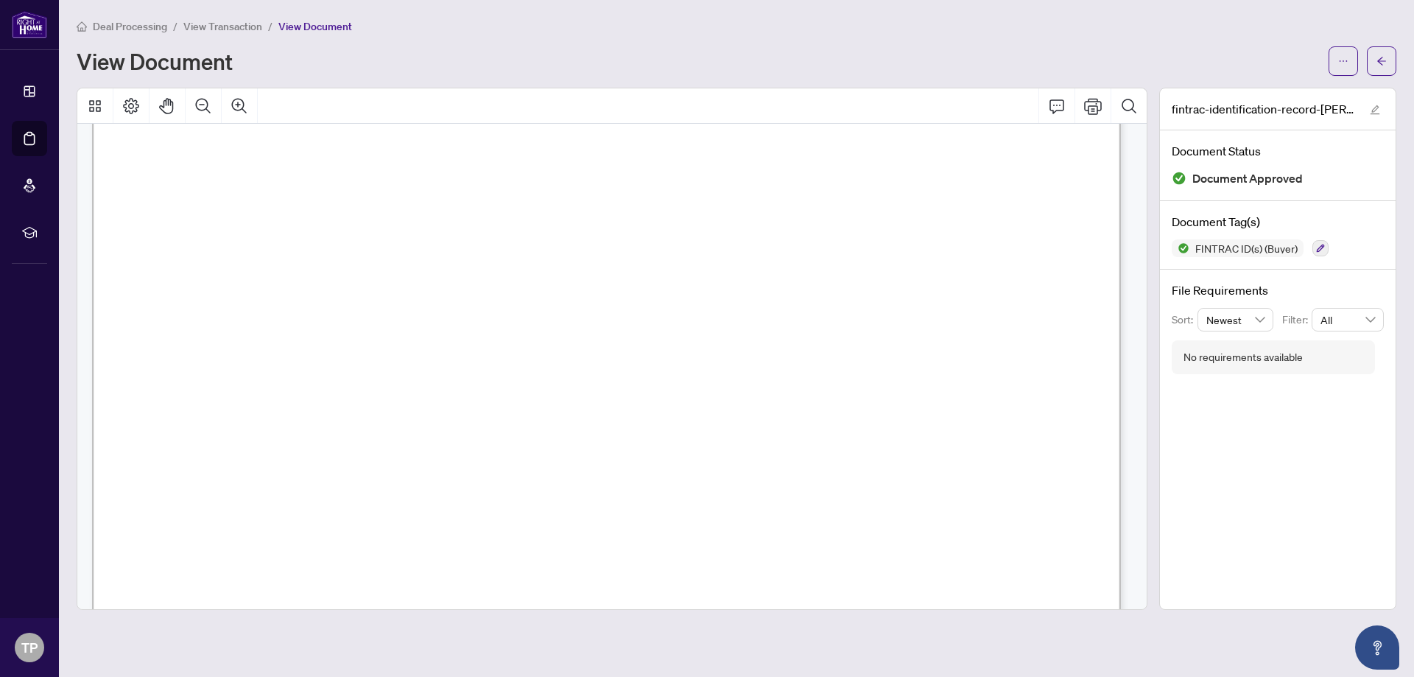
drag, startPoint x: 871, startPoint y: 380, endPoint x: 782, endPoint y: 395, distance: 91.1
click at [782, 395] on span "engagement manager, Canadian marketing association" at bounding box center [692, 389] width 403 height 14
drag, startPoint x: 653, startPoint y: 207, endPoint x: 691, endPoint y: 203, distance: 38.6
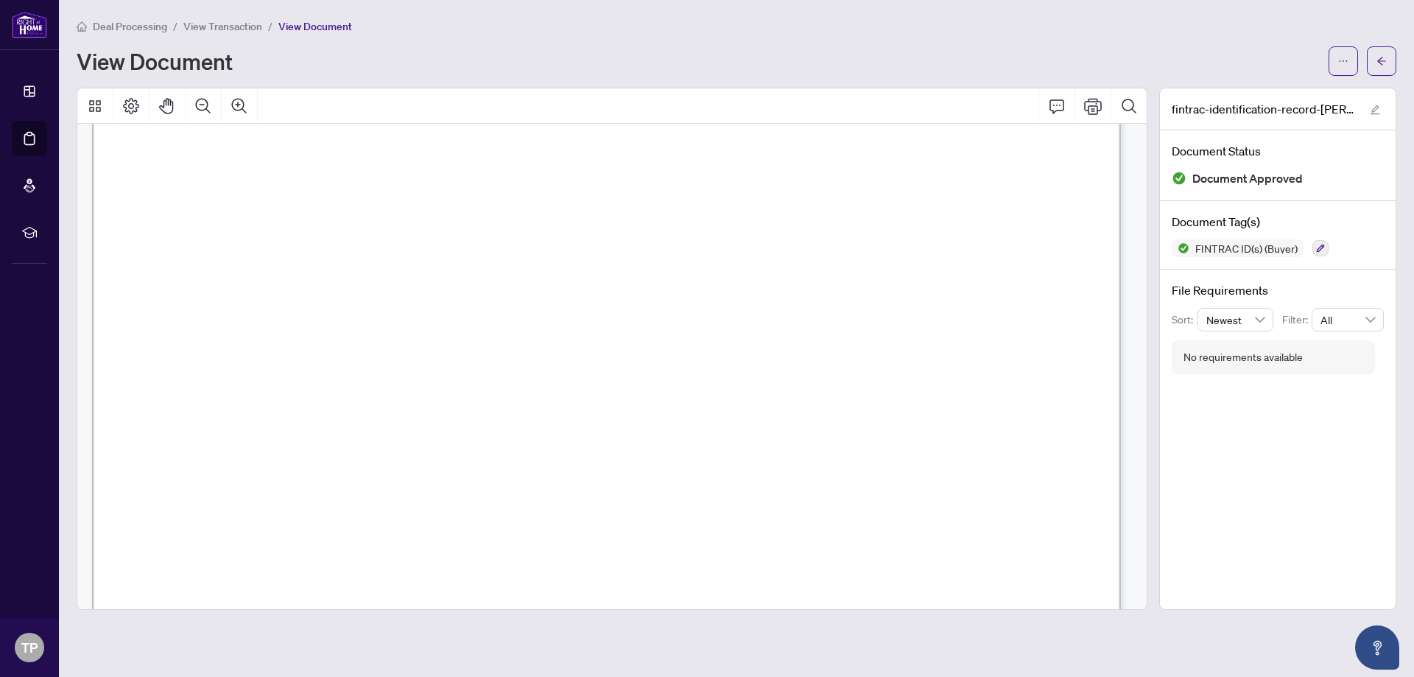
click at [431, 339] on span "to ascertain client identity. Consult the credit file at the time you ascertain…" at bounding box center [577, 344] width 869 height 15
click at [680, 264] on span "(must be valid and not expired)" at bounding box center [608, 263] width 143 height 10
click at [745, 308] on span "Ascertain the individual’s identity by comparing the individual’s name, date of…" at bounding box center [567, 308] width 846 height 15
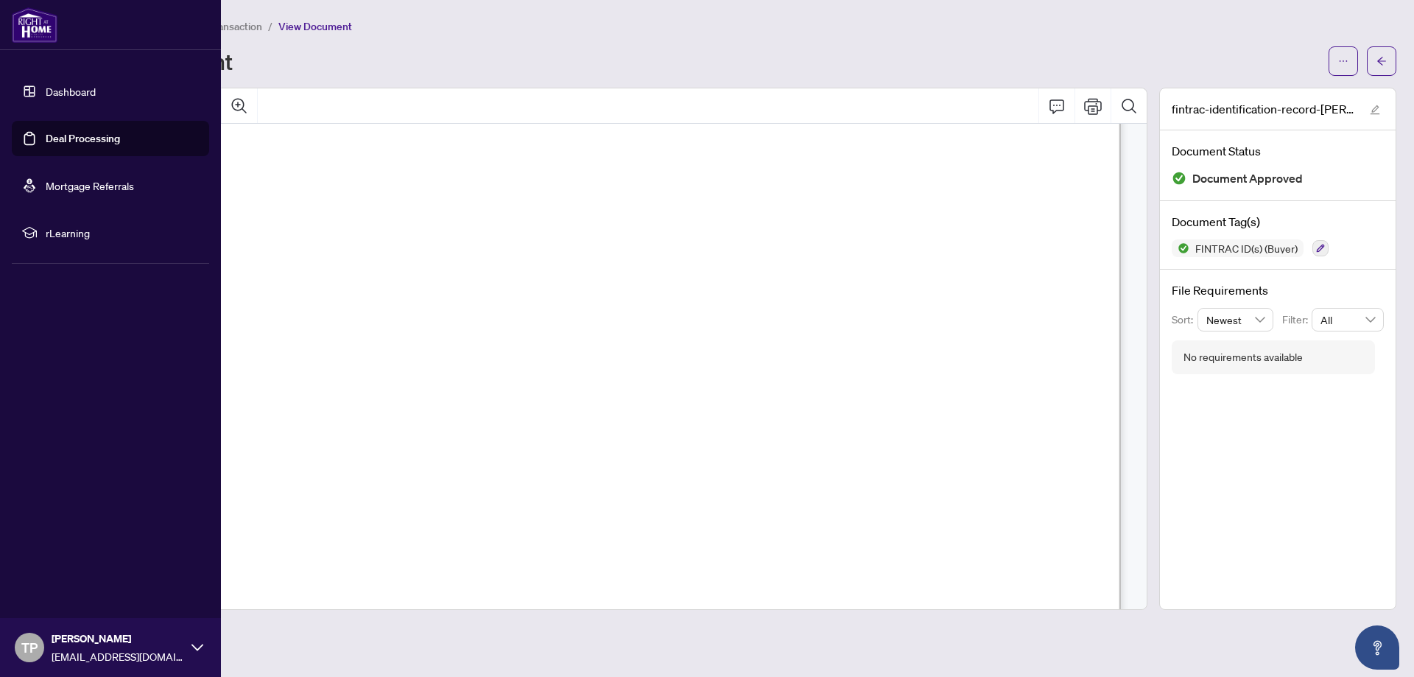
click at [91, 137] on link "Deal Processing" at bounding box center [83, 138] width 74 height 13
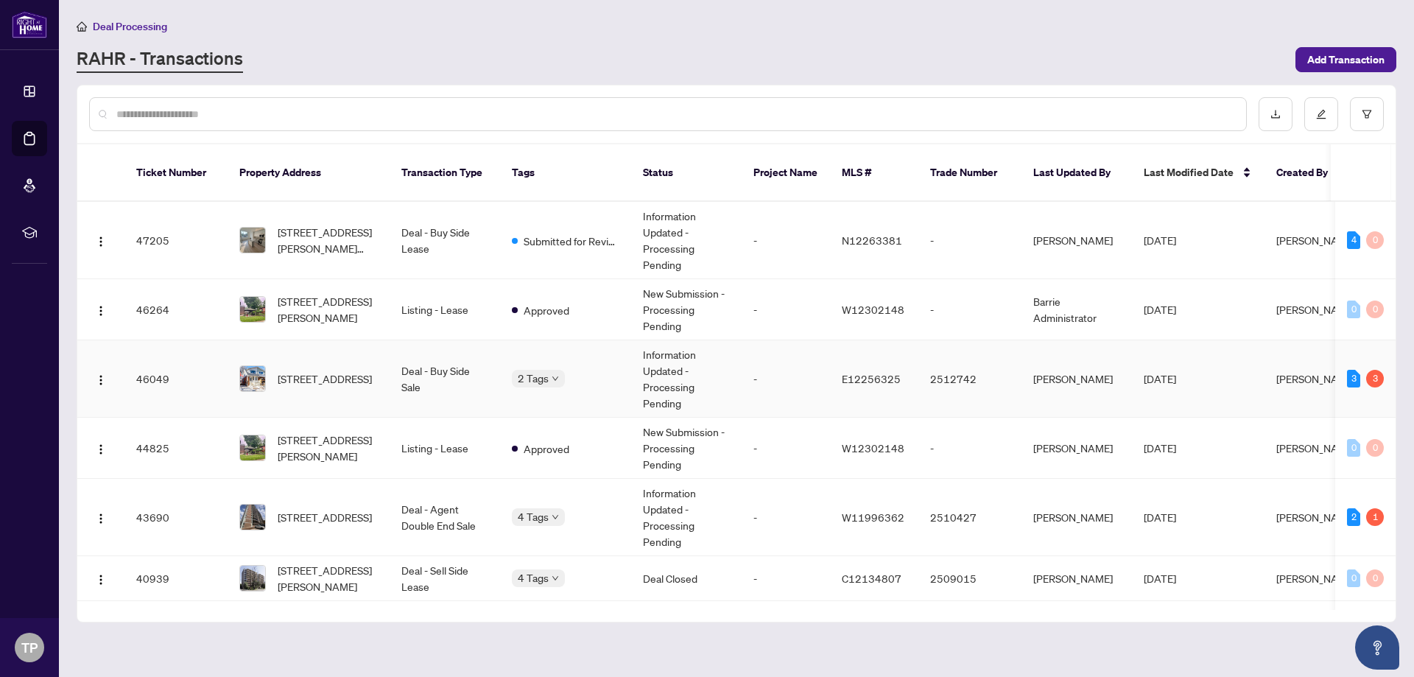
click at [382, 364] on td "[STREET_ADDRESS]" at bounding box center [309, 378] width 162 height 77
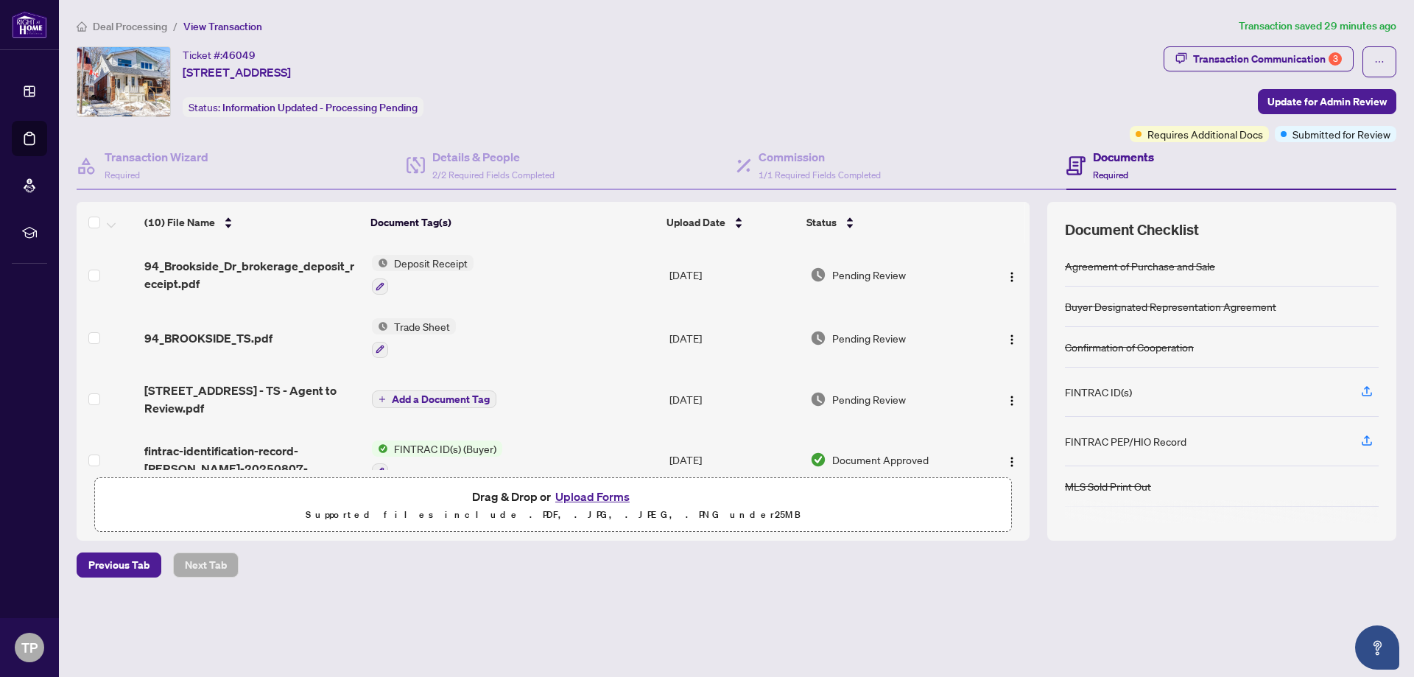
click at [593, 488] on button "Upload Forms" at bounding box center [592, 496] width 83 height 19
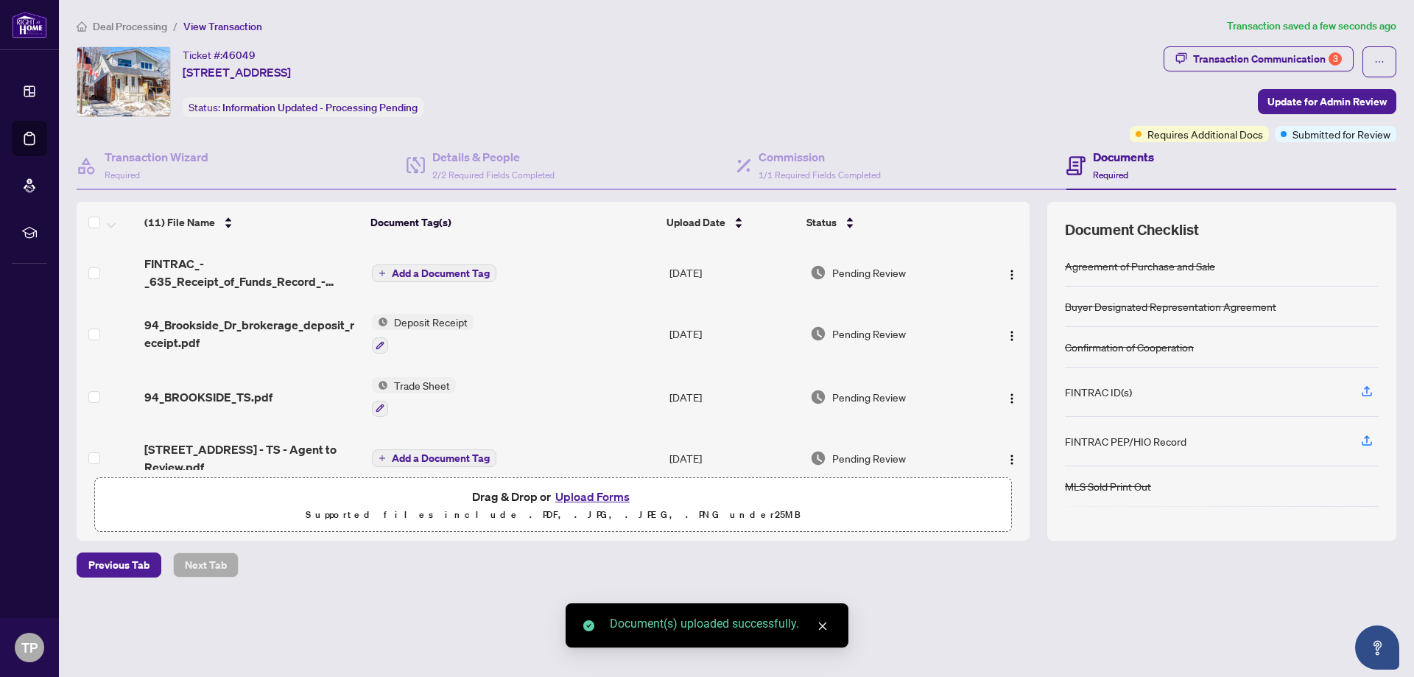
click at [457, 269] on span "Add a Document Tag" at bounding box center [441, 273] width 98 height 10
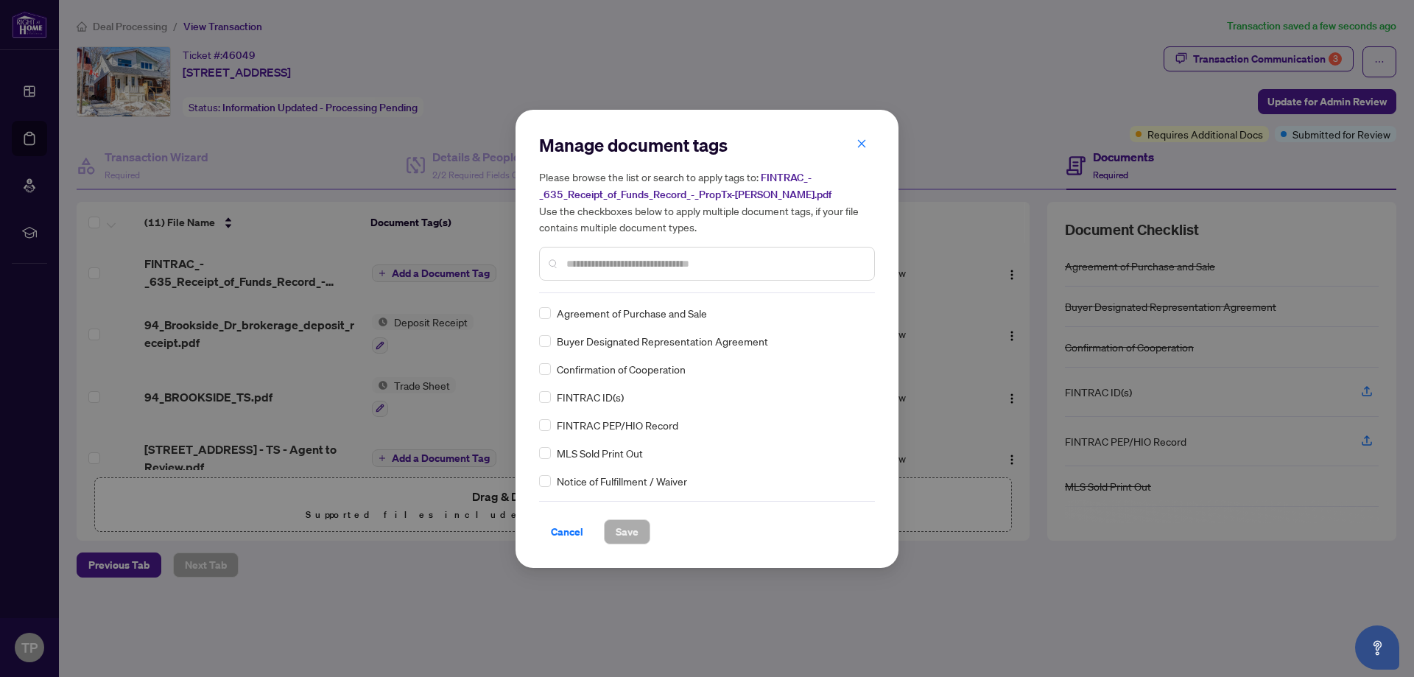
click at [588, 289] on div "Manage document tags Please browse the list or search to apply tags to: FINTRAC…" at bounding box center [707, 213] width 336 height 160
click at [593, 248] on div at bounding box center [707, 264] width 336 height 34
click at [590, 262] on input "text" at bounding box center [714, 264] width 296 height 16
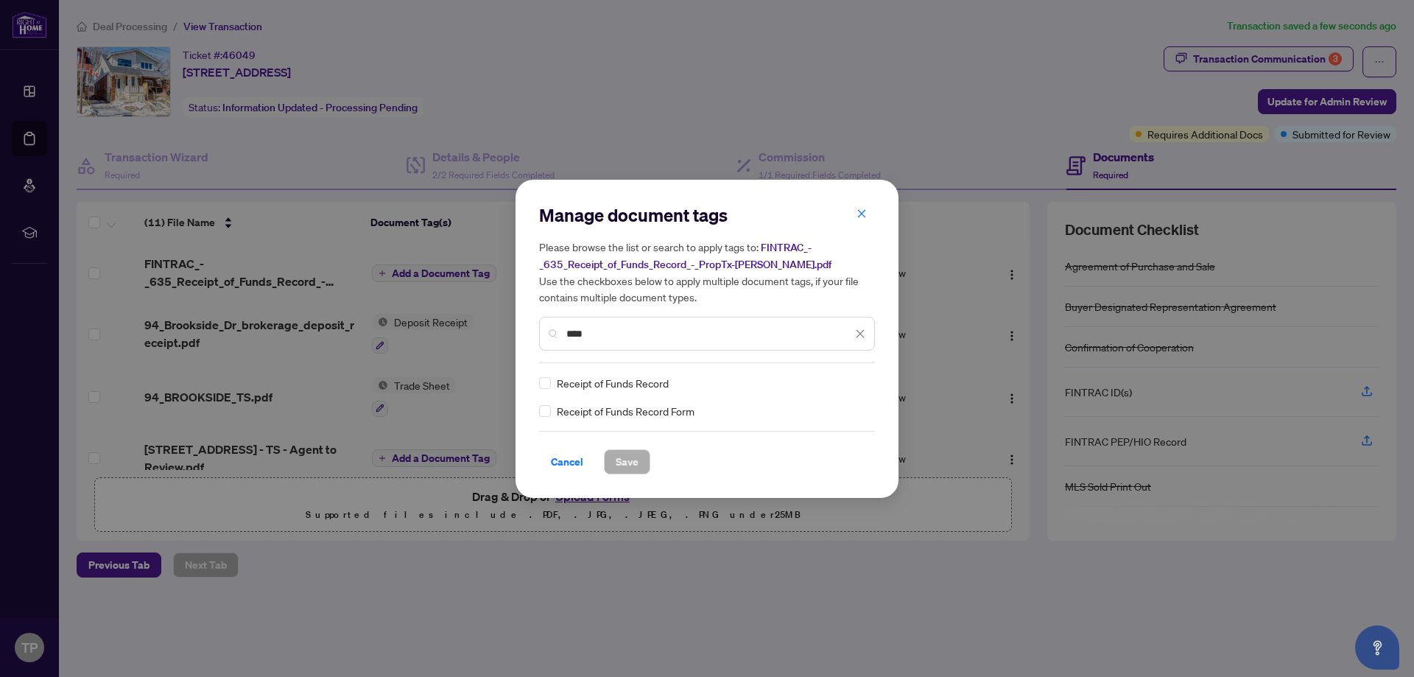
type input "****"
click at [621, 452] on span "Save" at bounding box center [627, 462] width 23 height 24
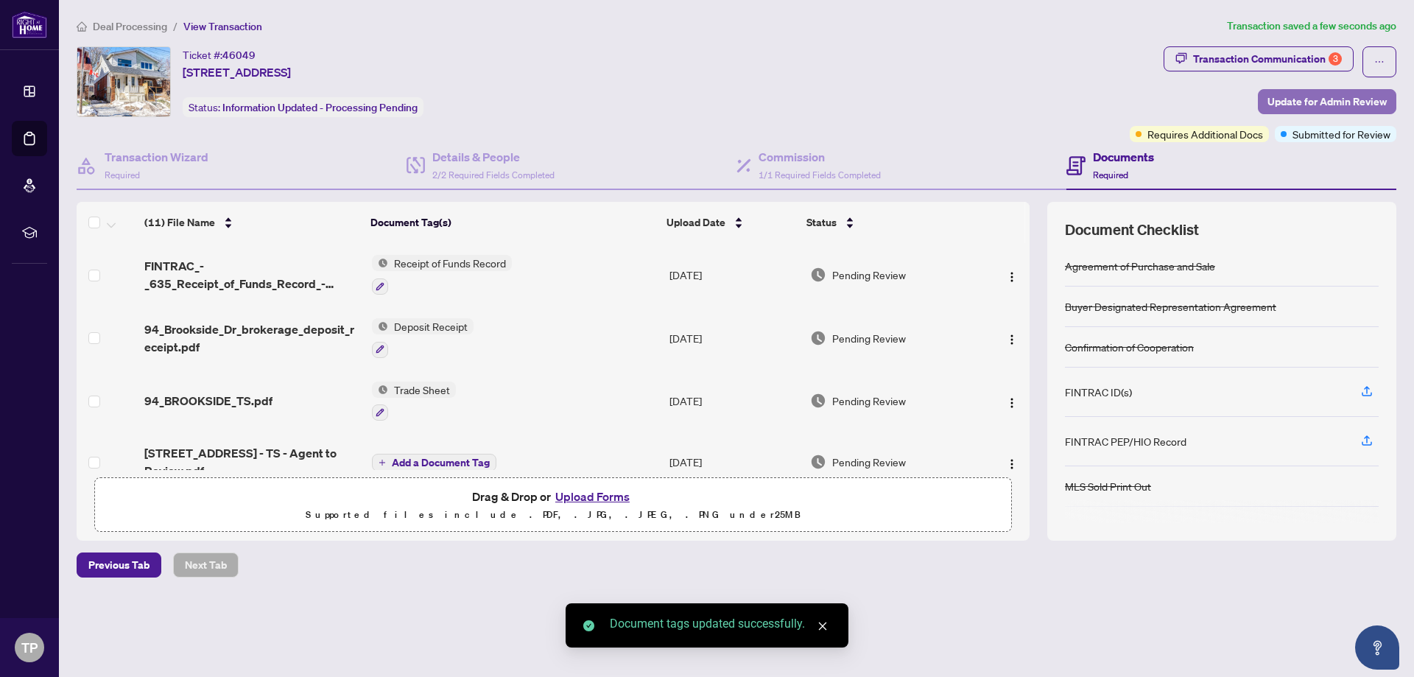
click at [1305, 99] on span "Update for Admin Review" at bounding box center [1327, 102] width 119 height 24
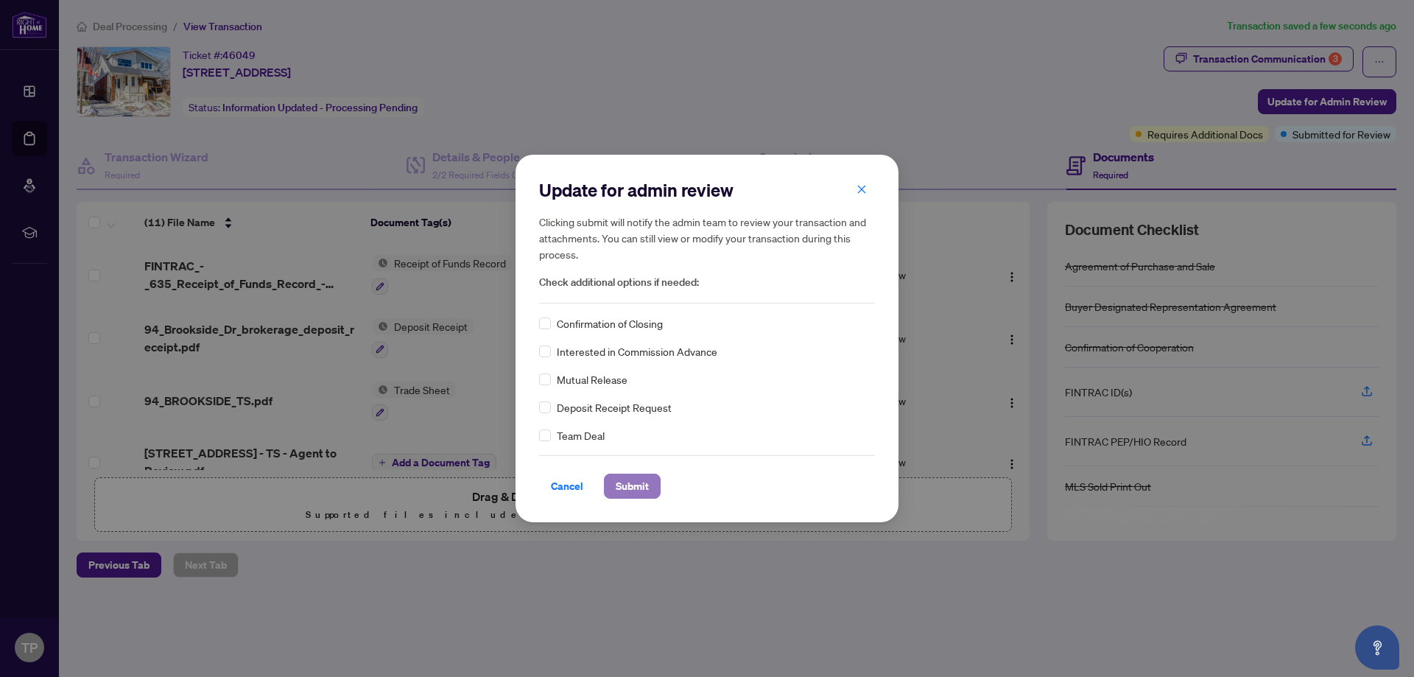
click at [642, 494] on span "Submit" at bounding box center [632, 486] width 33 height 24
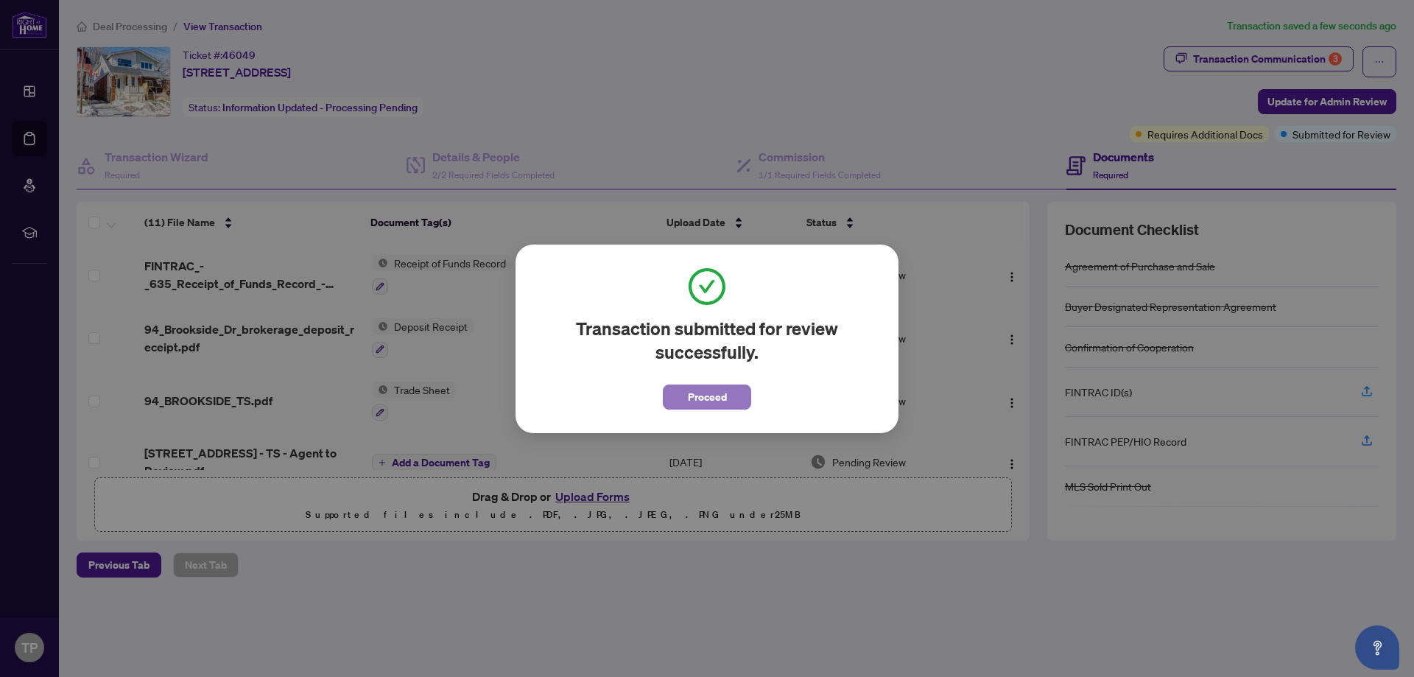
click at [688, 393] on span "Proceed" at bounding box center [707, 397] width 39 height 24
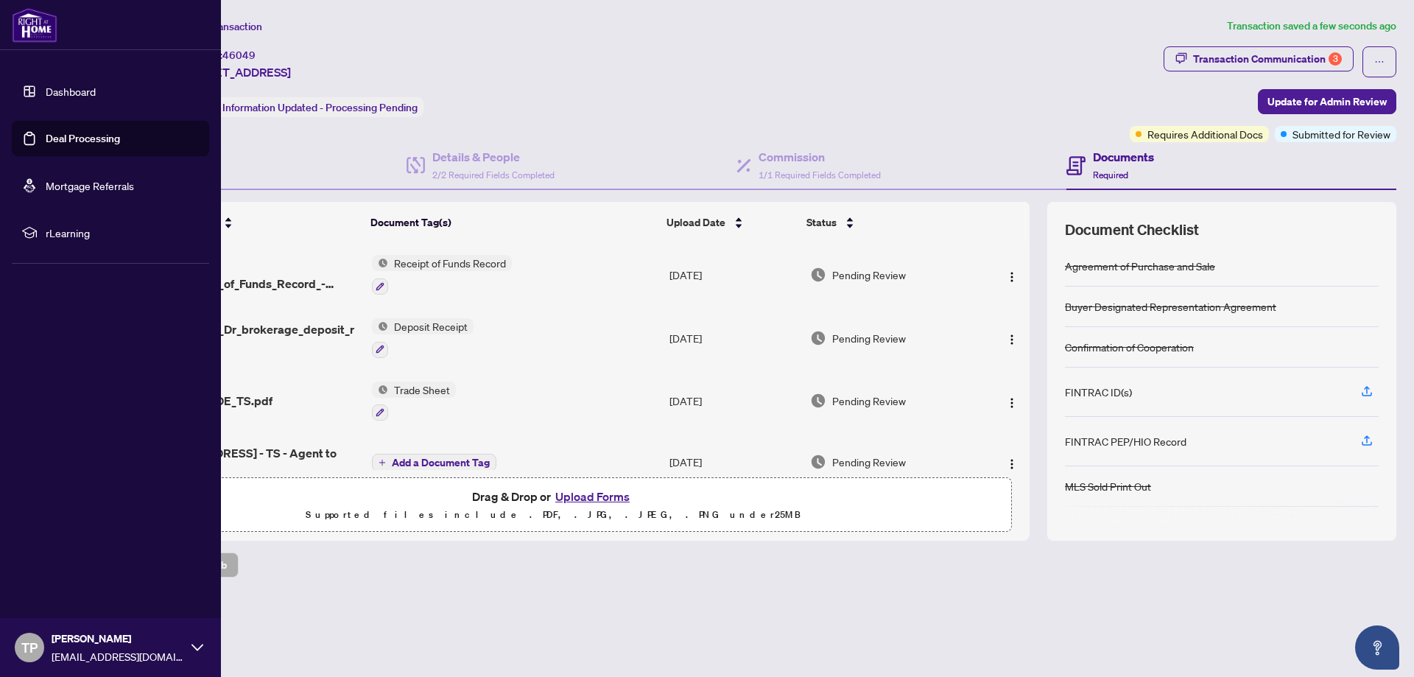
click at [120, 140] on link "Deal Processing" at bounding box center [83, 138] width 74 height 13
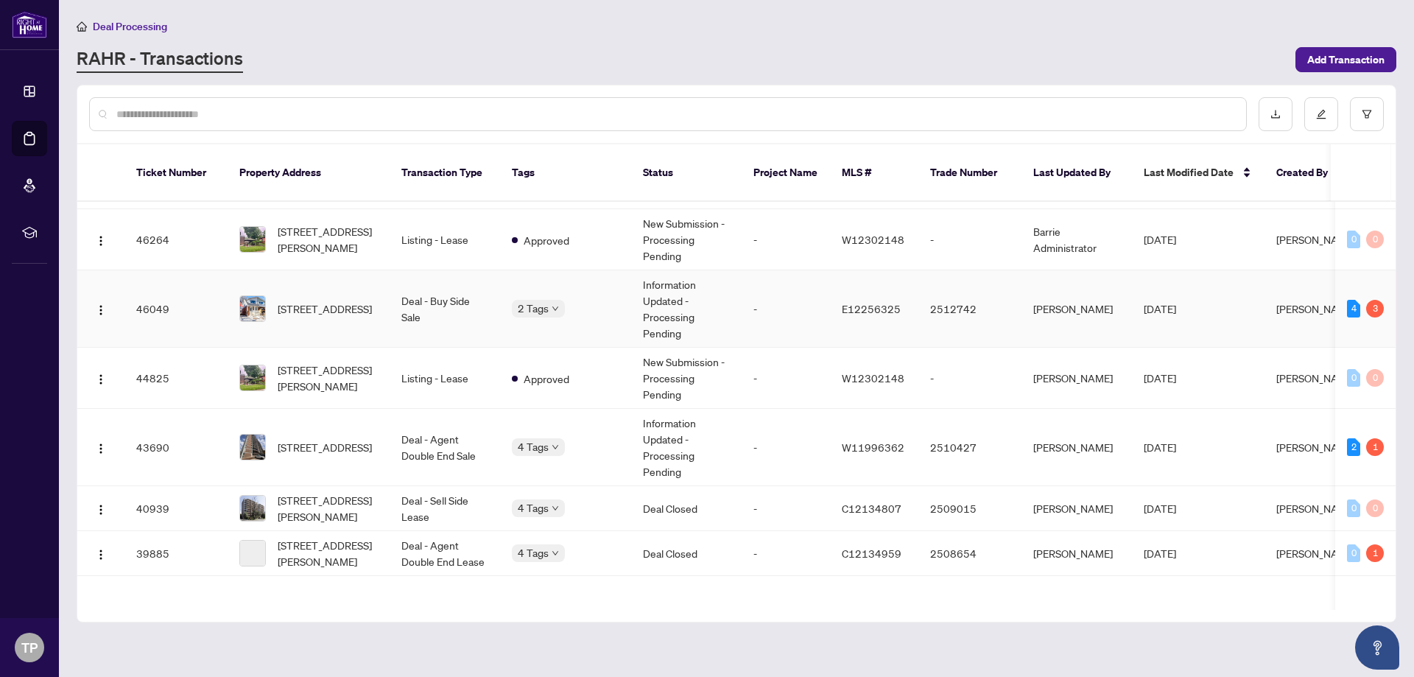
scroll to position [74, 0]
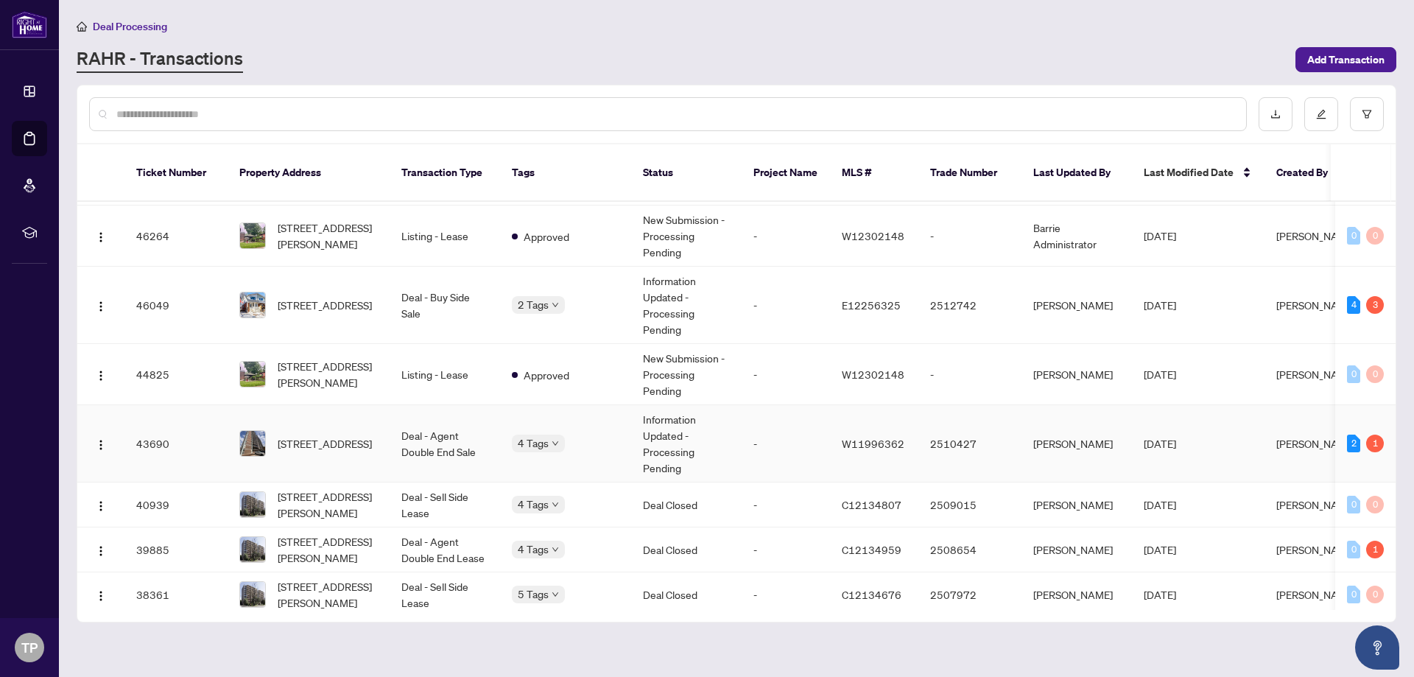
click at [778, 418] on td "-" at bounding box center [786, 443] width 88 height 77
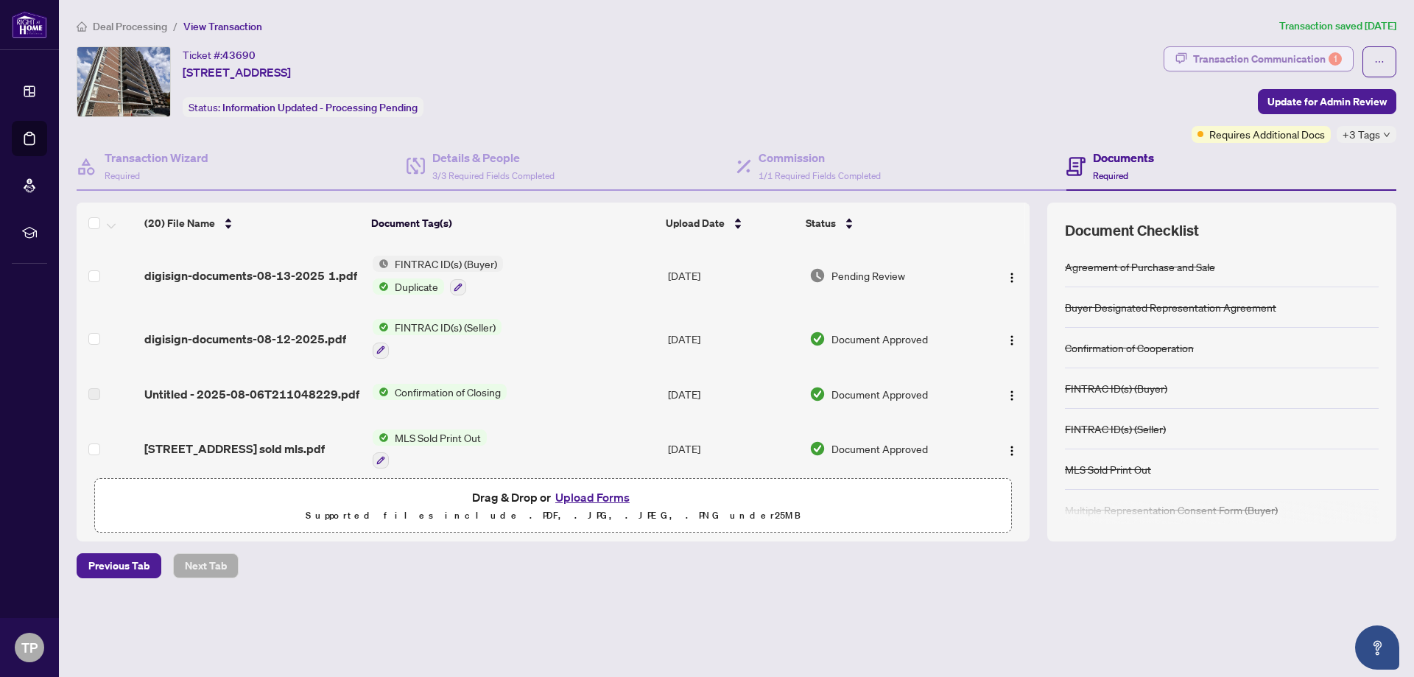
click at [1244, 47] on div "Transaction Communication 1" at bounding box center [1267, 59] width 149 height 24
type textarea "**********"
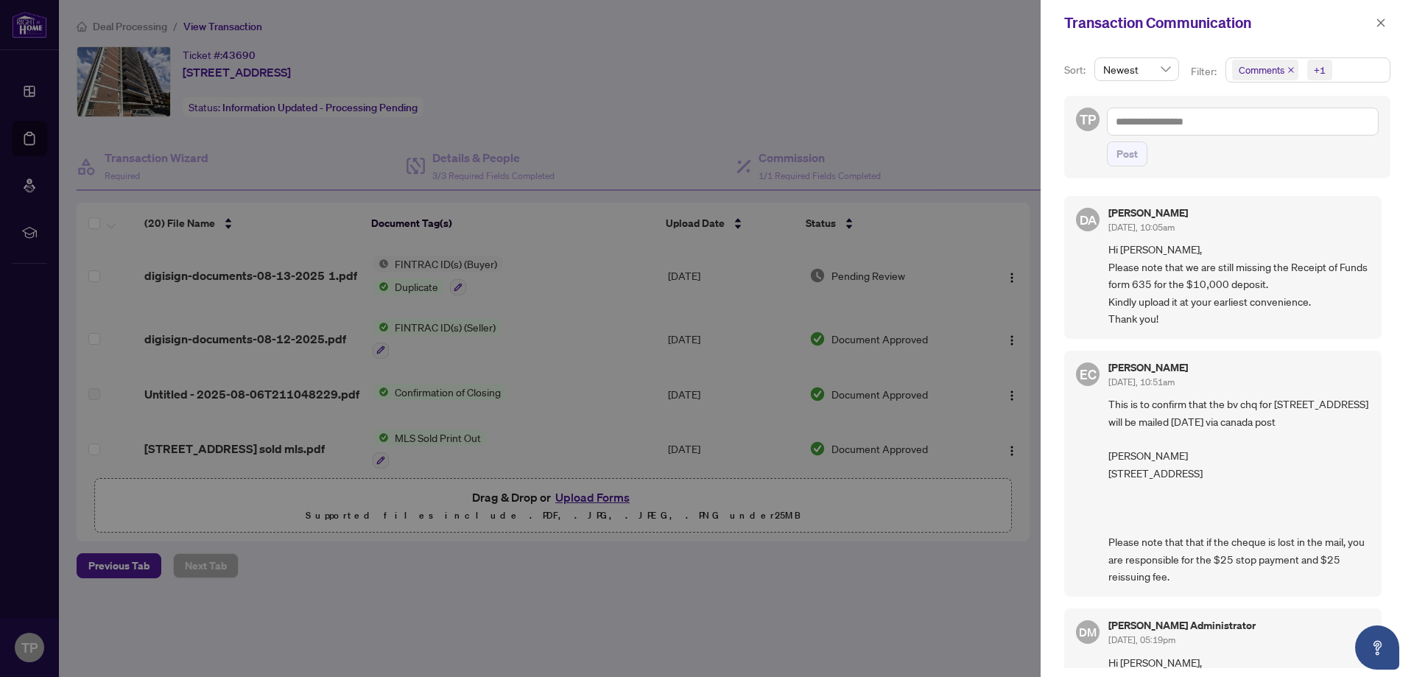
drag, startPoint x: 1414, startPoint y: 18, endPoint x: 1389, endPoint y: 55, distance: 43.9
drag, startPoint x: 1389, startPoint y: 55, endPoint x: 1375, endPoint y: 24, distance: 33.0
click at [1375, 24] on button "button" at bounding box center [1381, 23] width 19 height 18
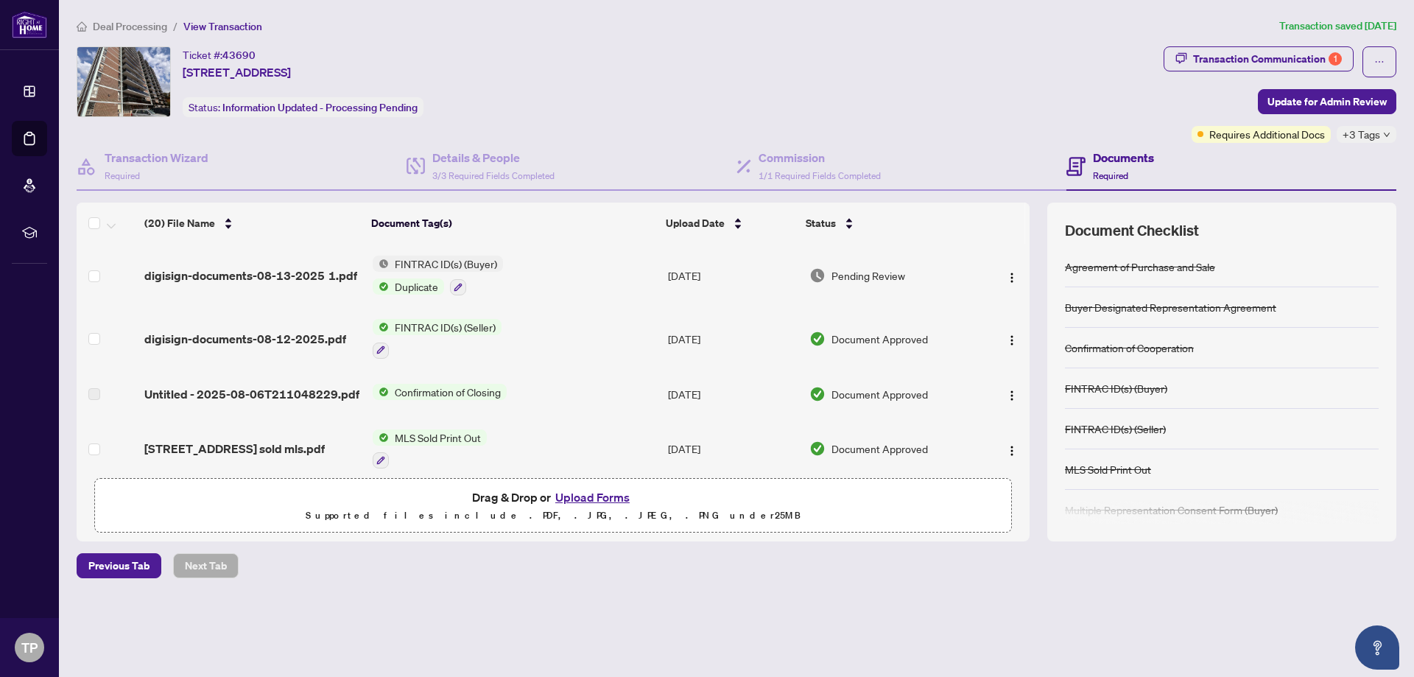
click at [567, 496] on button "Upload Forms" at bounding box center [592, 497] width 83 height 19
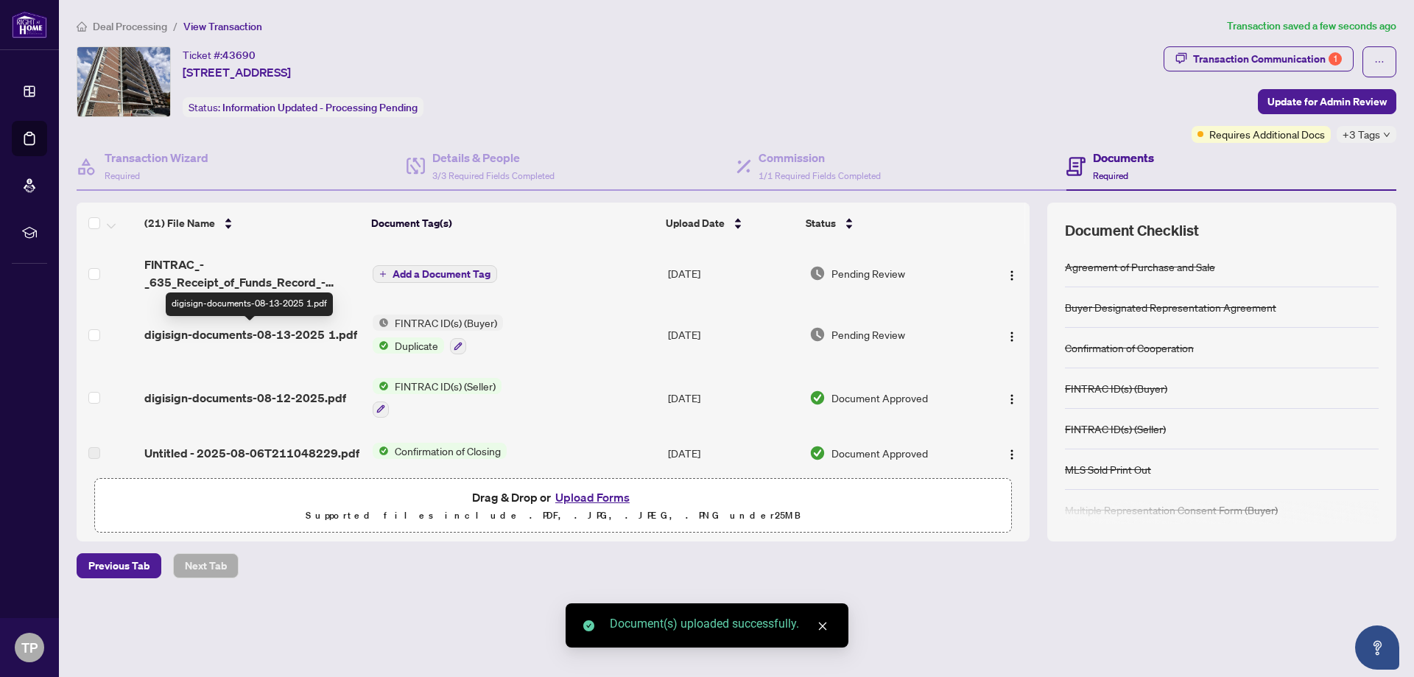
click at [289, 331] on span "digisign-documents-08-13-2025 1.pdf" at bounding box center [250, 335] width 213 height 18
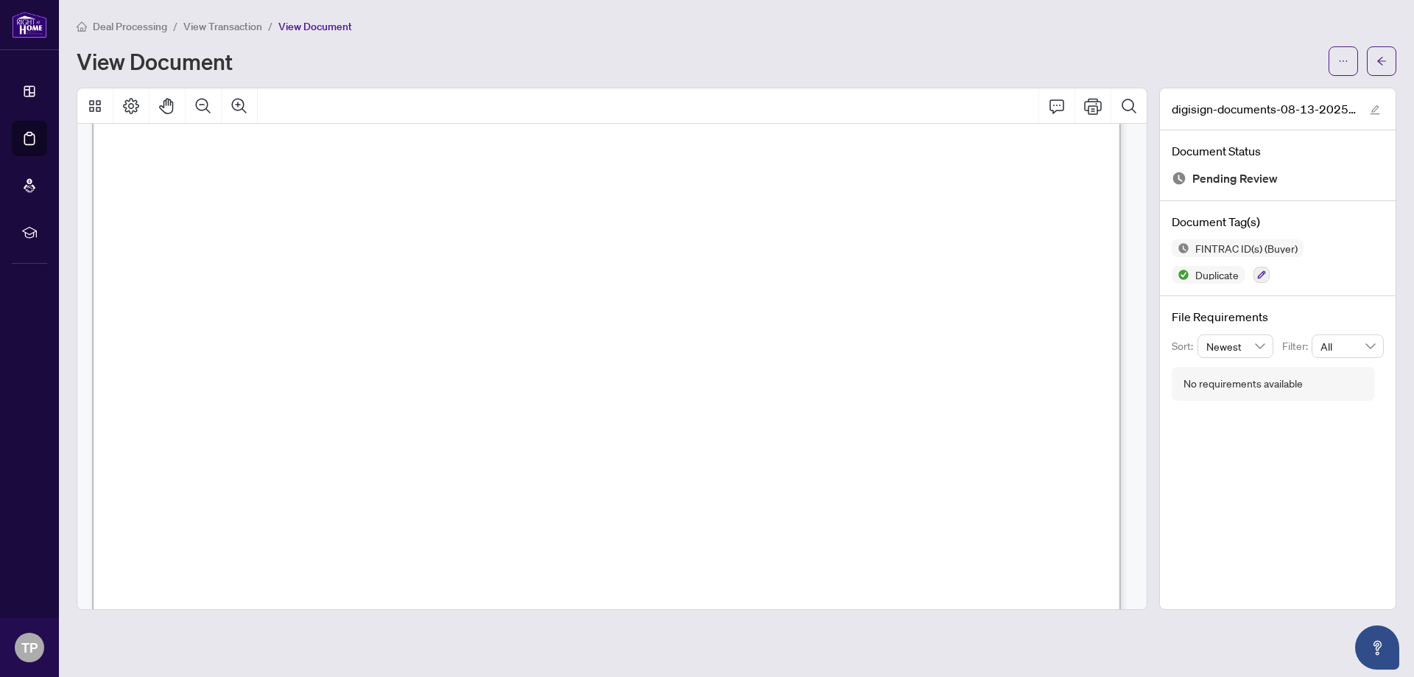
scroll to position [49, 0]
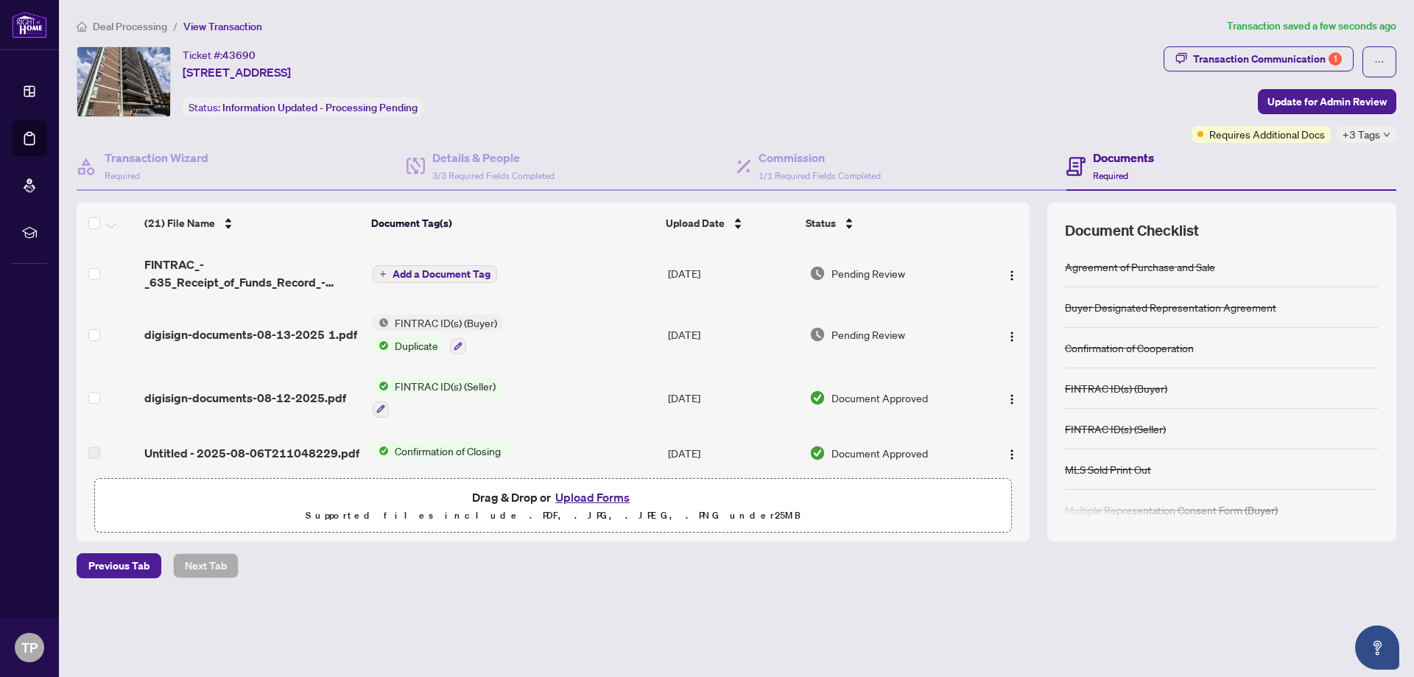
click at [425, 269] on span "Add a Document Tag" at bounding box center [442, 274] width 98 height 10
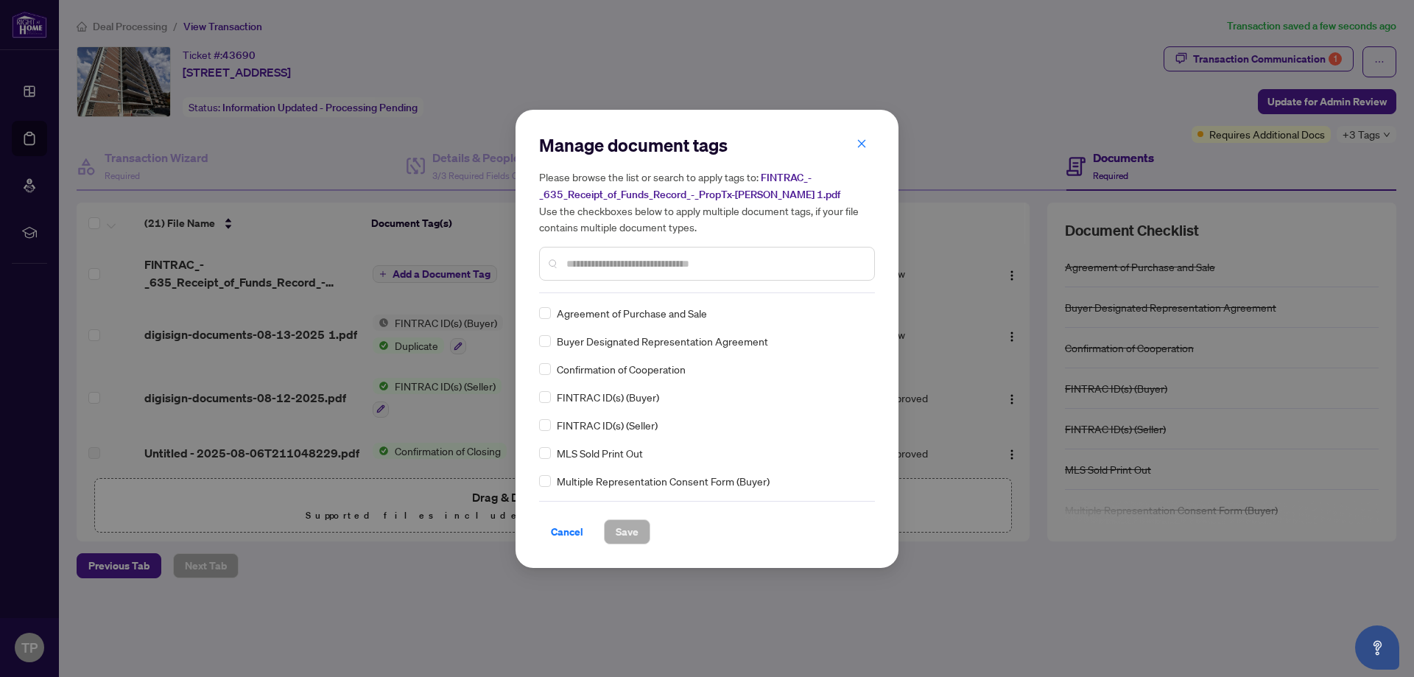
click at [611, 264] on input "text" at bounding box center [714, 264] width 296 height 16
type input "*"
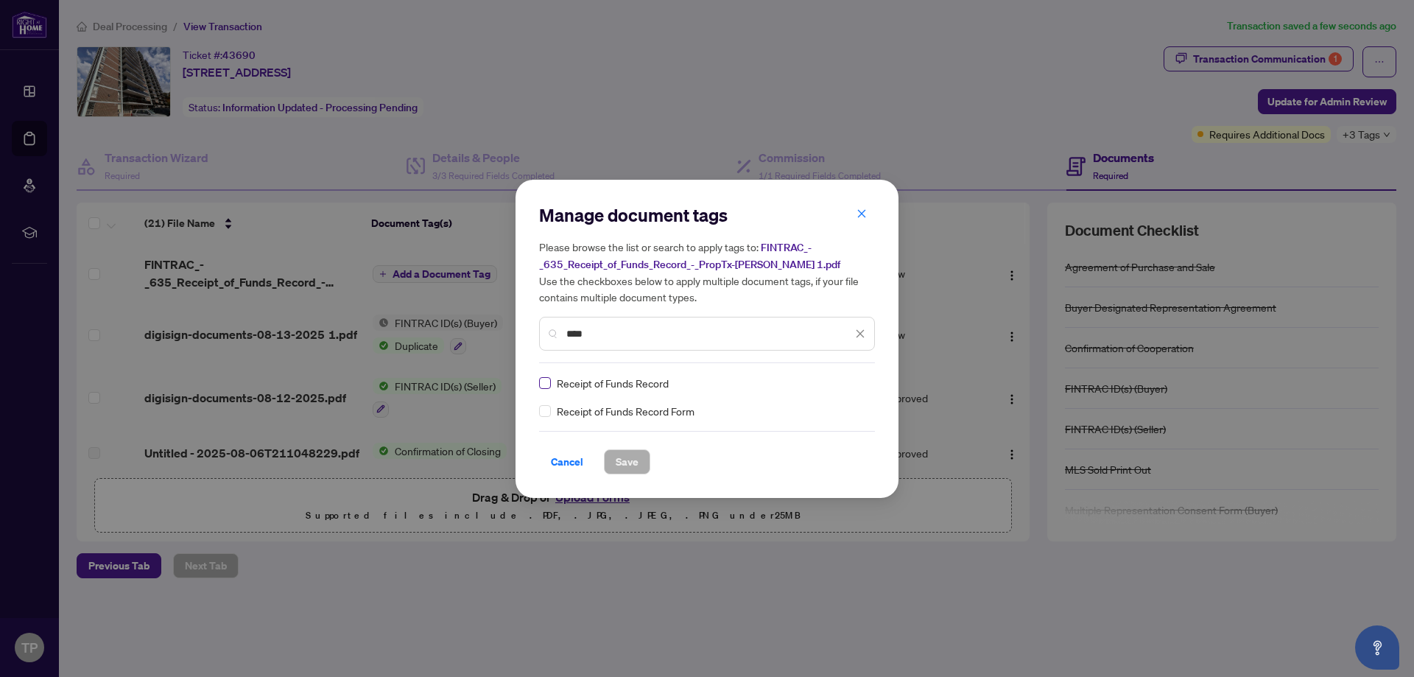
type input "****"
click at [621, 465] on span "Save" at bounding box center [627, 462] width 23 height 24
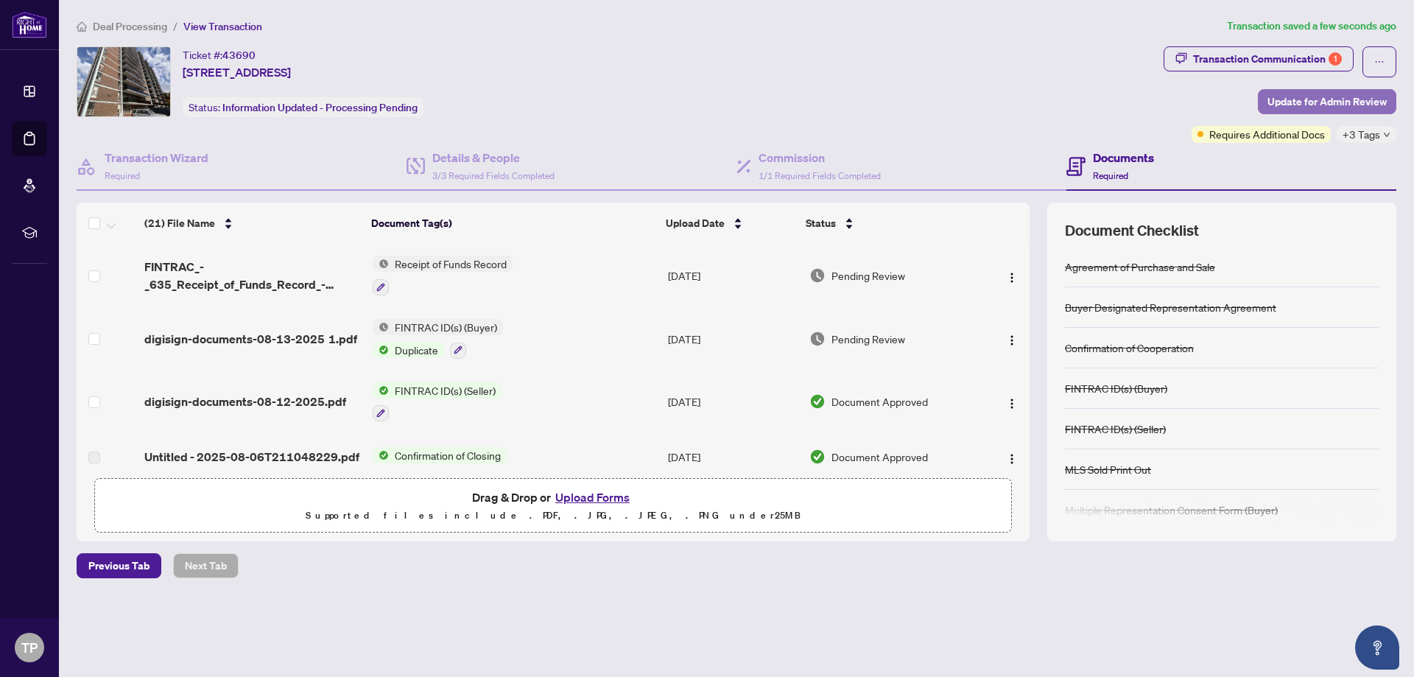
click at [1313, 94] on span "Update for Admin Review" at bounding box center [1327, 102] width 119 height 24
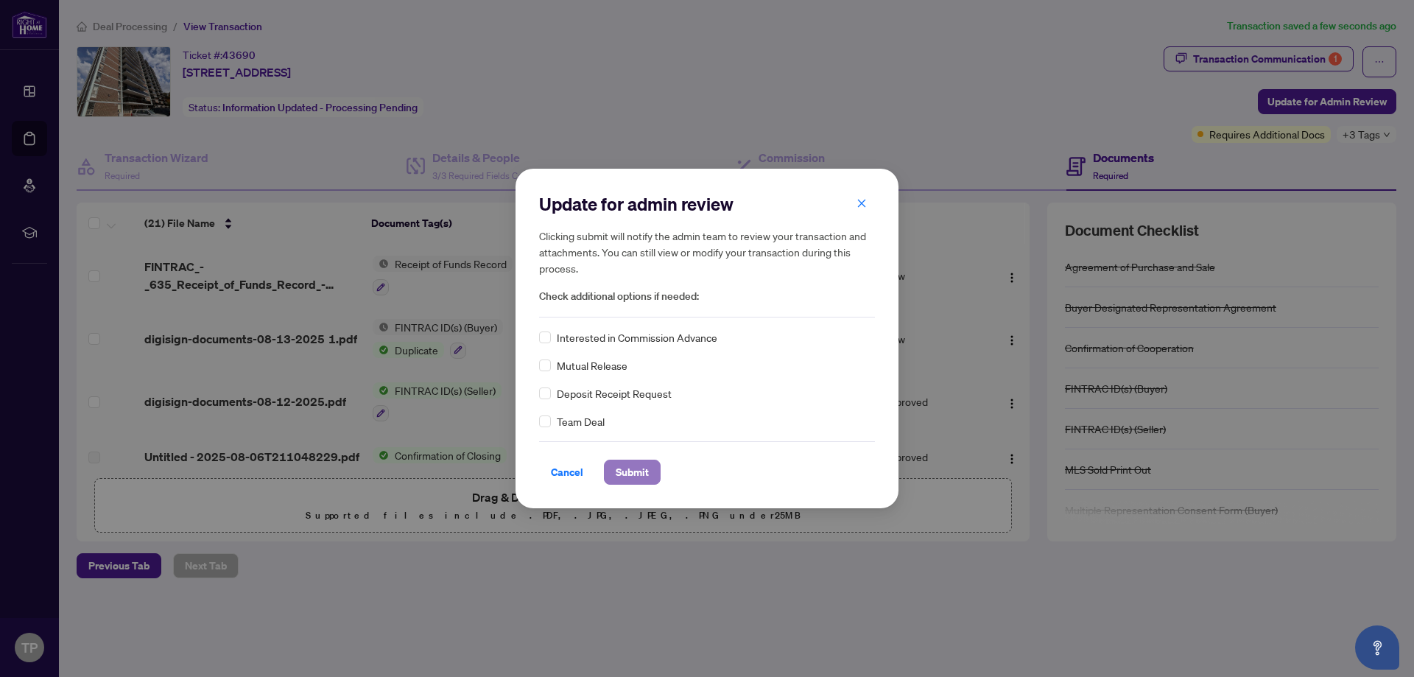
click at [622, 473] on span "Submit" at bounding box center [632, 472] width 33 height 24
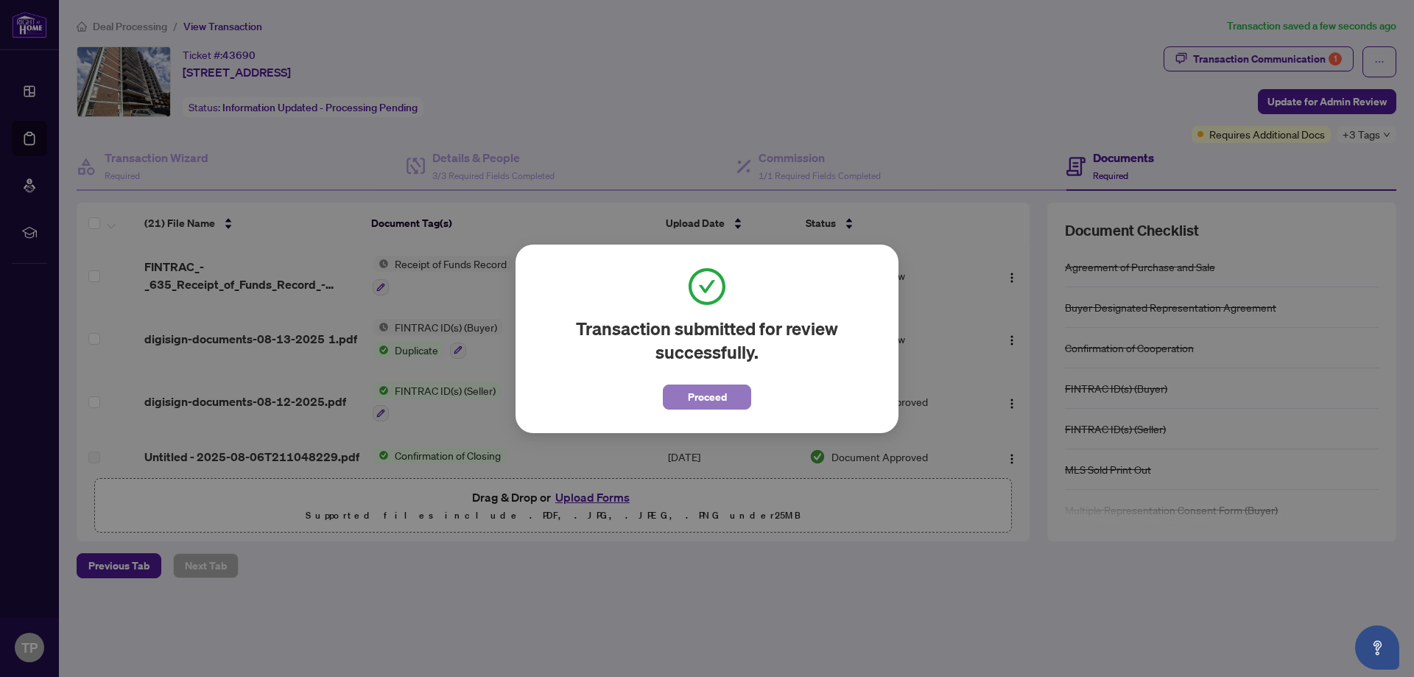
click at [705, 387] on span "Proceed" at bounding box center [707, 397] width 39 height 24
